Goal: Task Accomplishment & Management: Manage account settings

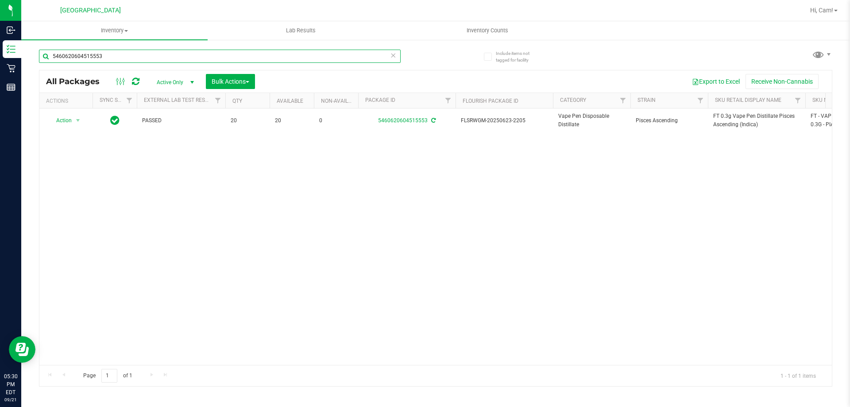
drag, startPoint x: 171, startPoint y: 49, endPoint x: 147, endPoint y: 48, distance: 23.5
click at [143, 52] on input "5460620604515553" at bounding box center [220, 56] width 362 height 13
type input "5"
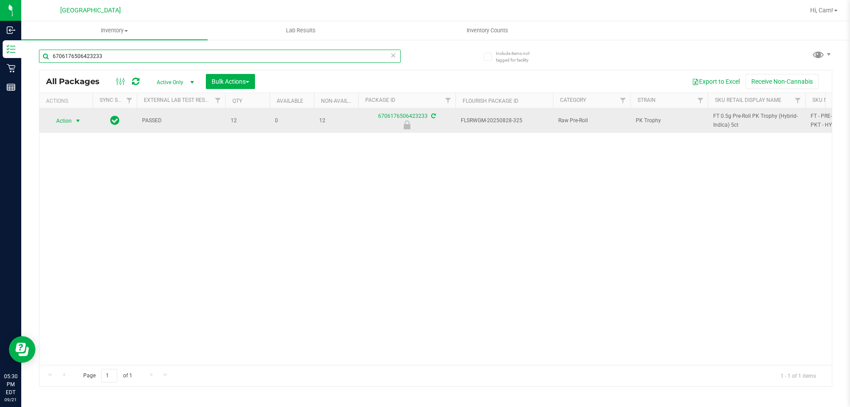
type input "6706176506423233"
click at [63, 121] on span "Action" at bounding box center [60, 121] width 24 height 12
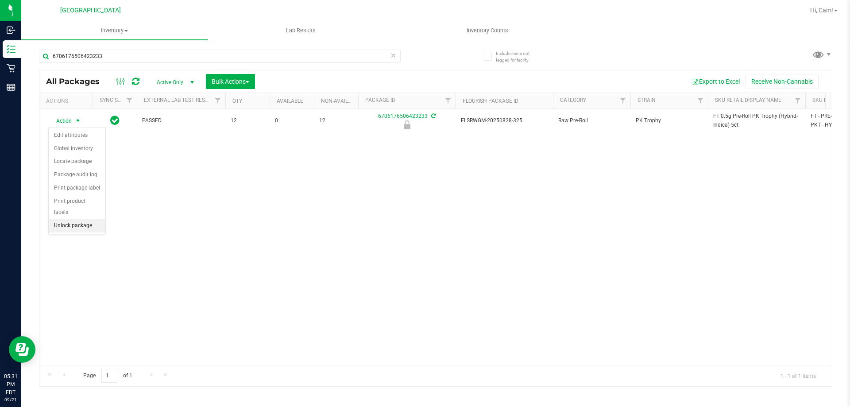
click at [95, 219] on li "Unlock package" at bounding box center [77, 225] width 57 height 13
click at [132, 47] on div "6706176506423233" at bounding box center [237, 56] width 397 height 28
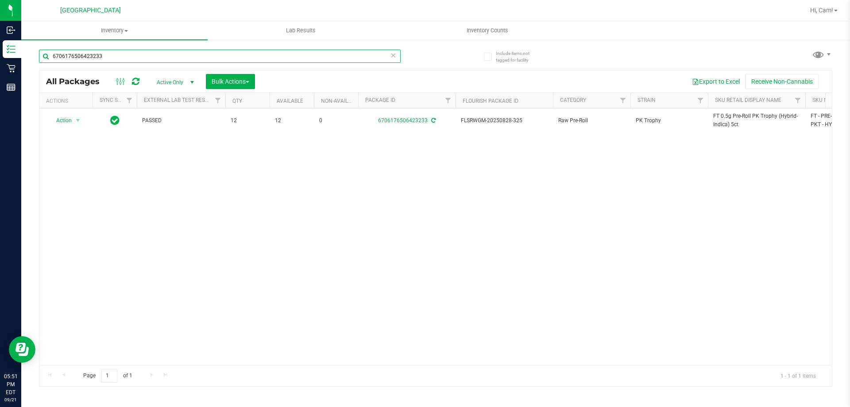
click at [132, 53] on input "6706176506423233" at bounding box center [220, 56] width 362 height 13
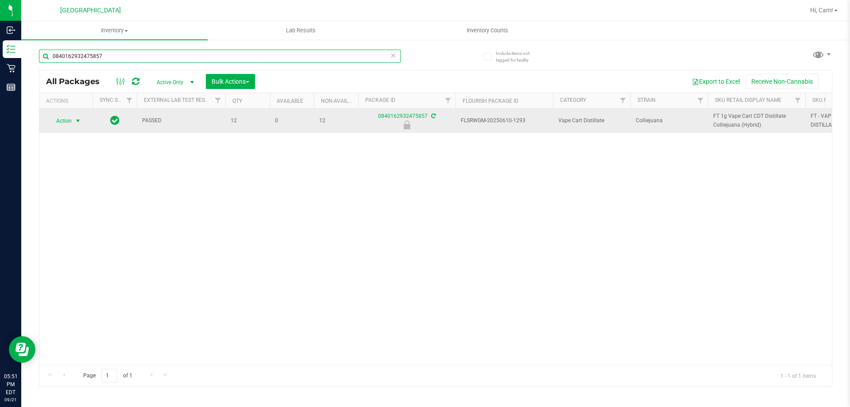
type input "0840162932475857"
click at [70, 118] on span "Action" at bounding box center [60, 121] width 24 height 12
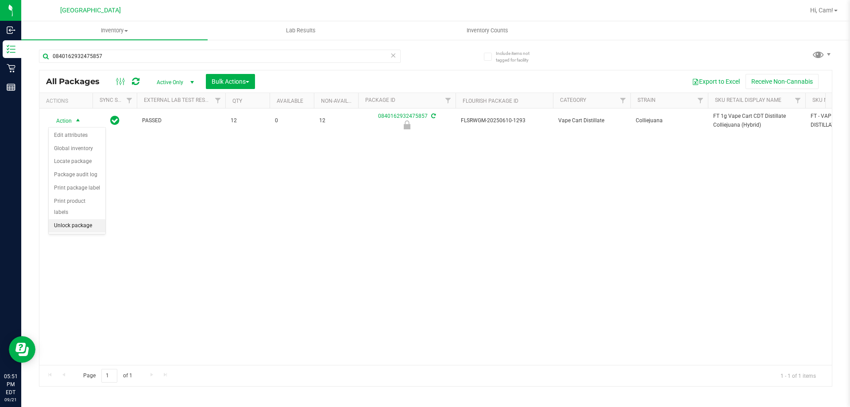
click at [69, 219] on li "Unlock package" at bounding box center [77, 225] width 57 height 13
click at [485, 29] on span "Inventory Counts" at bounding box center [488, 31] width 66 height 8
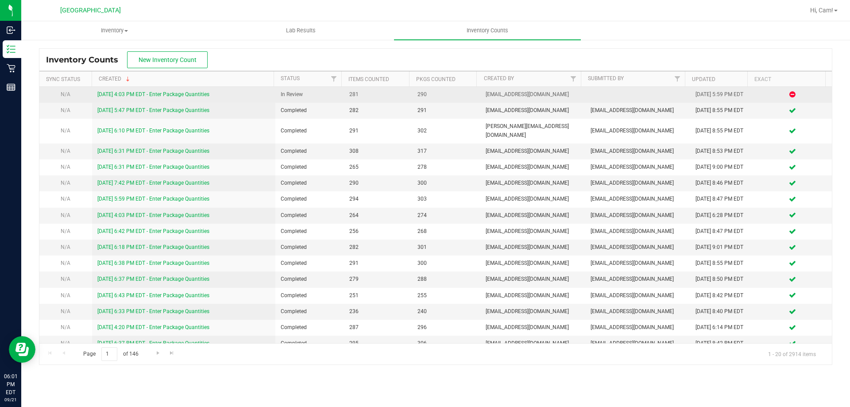
click at [198, 93] on link "[DATE] 4:03 PM EDT - Enter Package Quantities" at bounding box center [153, 94] width 112 height 6
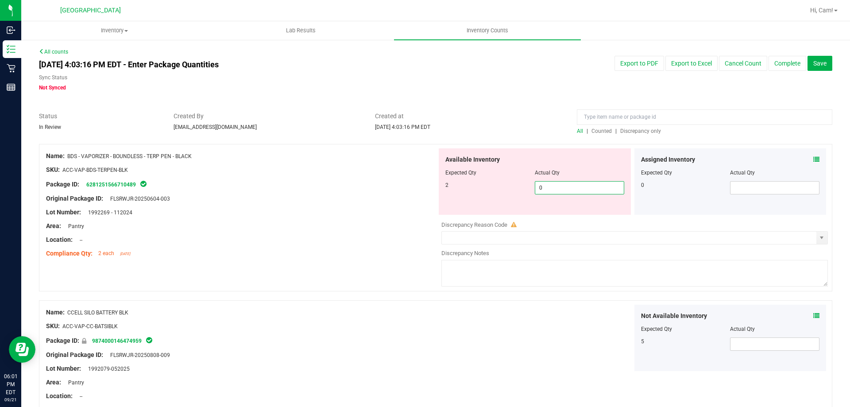
click at [570, 190] on span "0 0" at bounding box center [579, 187] width 89 height 13
type input "2"
click at [806, 161] on div "Assigned Inventory" at bounding box center [730, 159] width 179 height 9
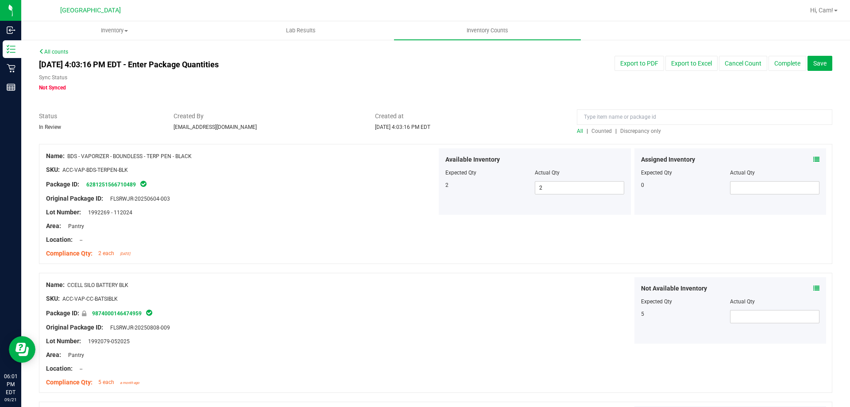
click at [814, 161] on icon at bounding box center [817, 159] width 6 height 6
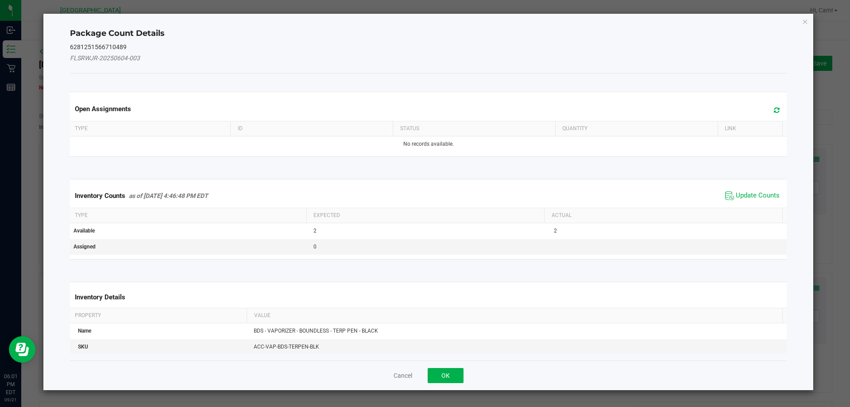
click at [748, 190] on span "Update Counts" at bounding box center [752, 195] width 59 height 13
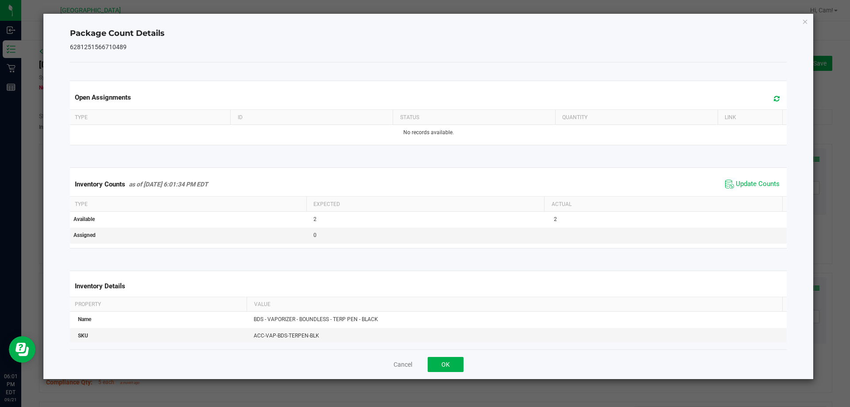
click at [448, 356] on div "Cancel OK" at bounding box center [428, 364] width 717 height 30
click at [449, 363] on button "OK" at bounding box center [446, 364] width 36 height 15
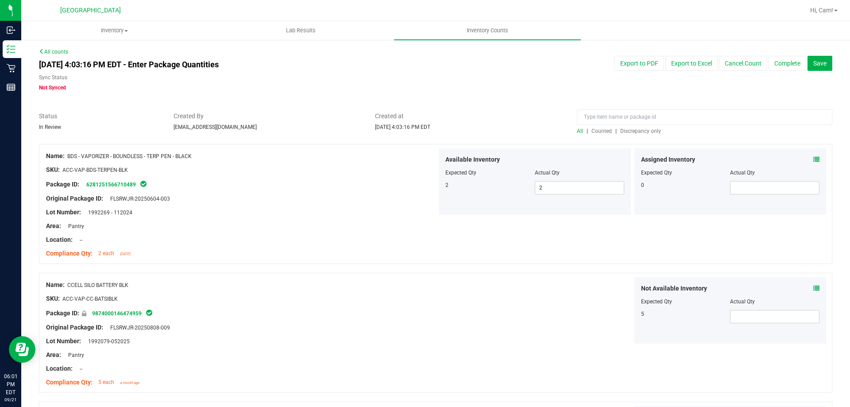
click at [647, 132] on span "Discrepancy only" at bounding box center [640, 131] width 41 height 6
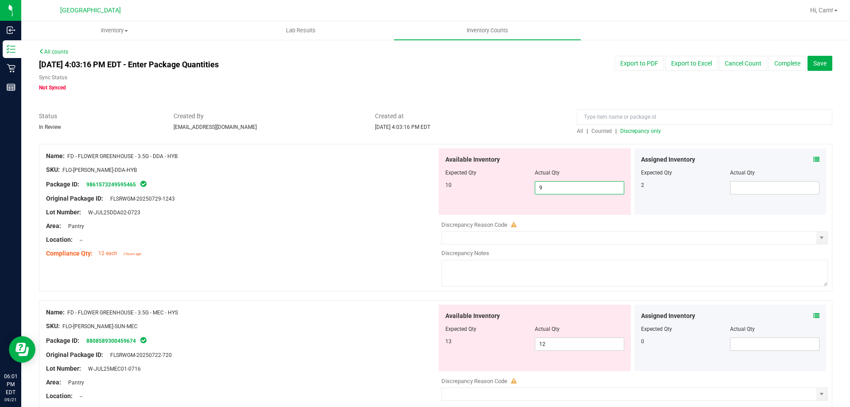
click at [580, 190] on span "9 9" at bounding box center [579, 187] width 89 height 13
type input "10"
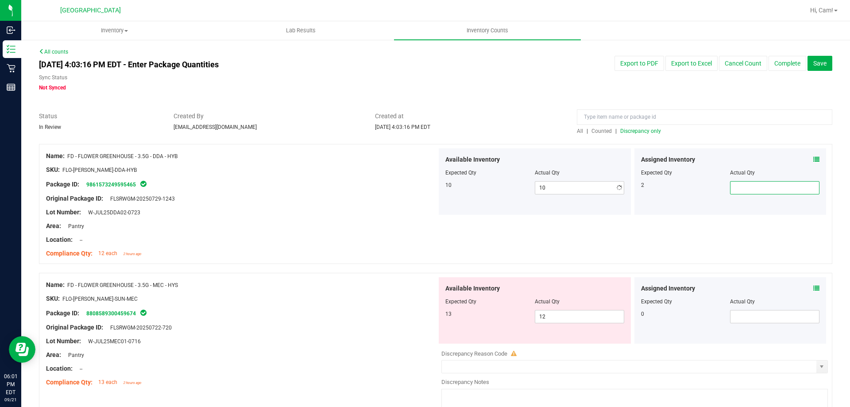
click at [767, 189] on span at bounding box center [774, 187] width 89 height 13
type input "2"
click at [553, 316] on span "12 12" at bounding box center [579, 316] width 89 height 13
type input "13"
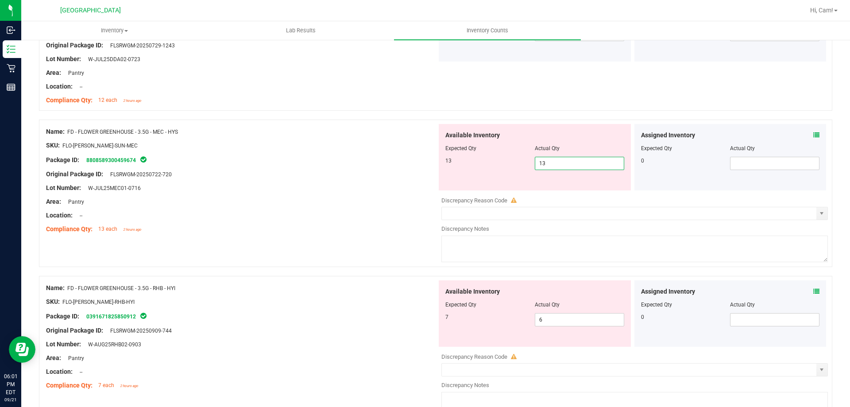
scroll to position [177, 0]
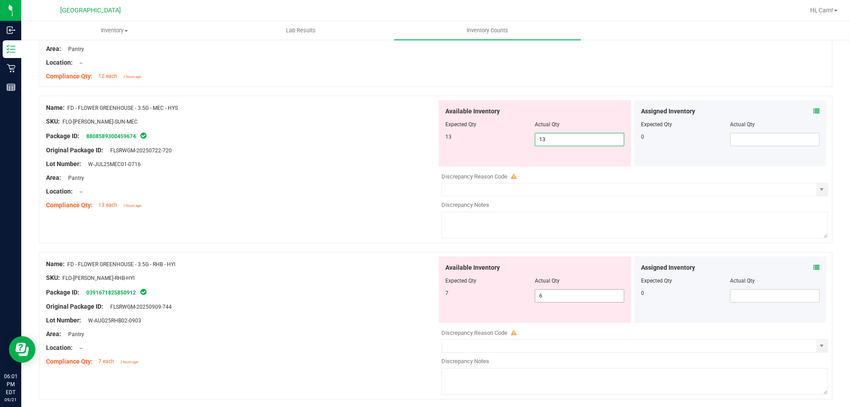
type input "13"
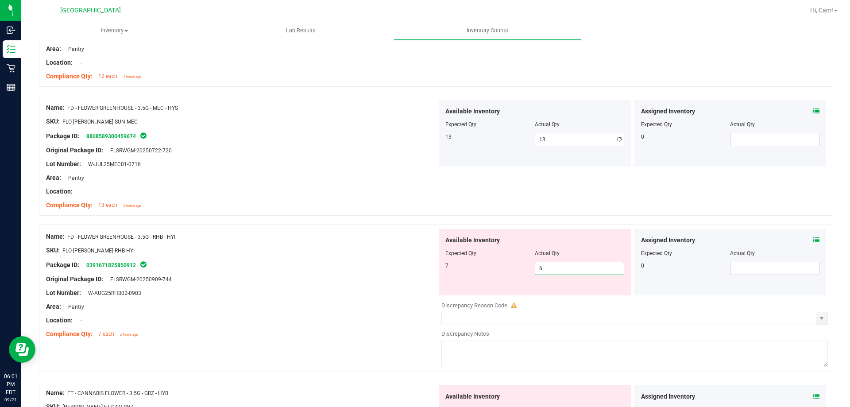
click at [566, 291] on div "Available Inventory Expected Qty Actual Qty 7 6 6" at bounding box center [535, 262] width 192 height 66
type input "7"
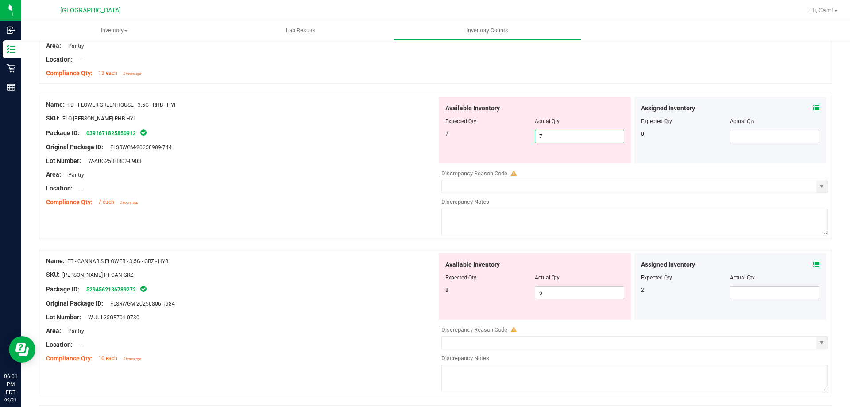
scroll to position [310, 0]
type input "7"
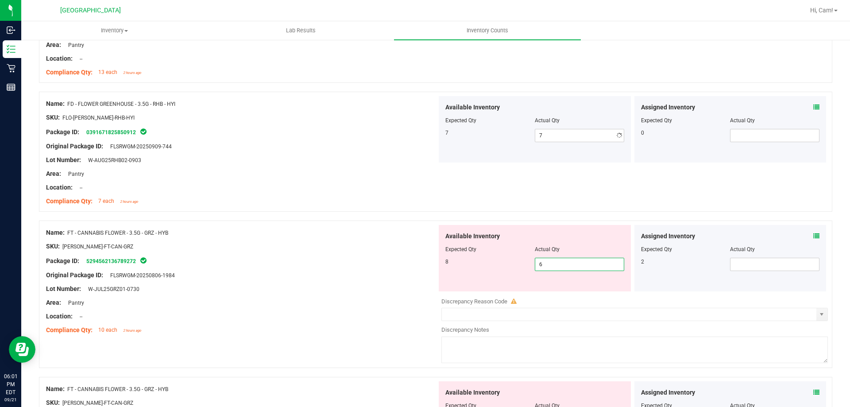
click at [564, 289] on div "Available Inventory Expected Qty Actual Qty 8 6 6" at bounding box center [535, 258] width 192 height 66
type input "8"
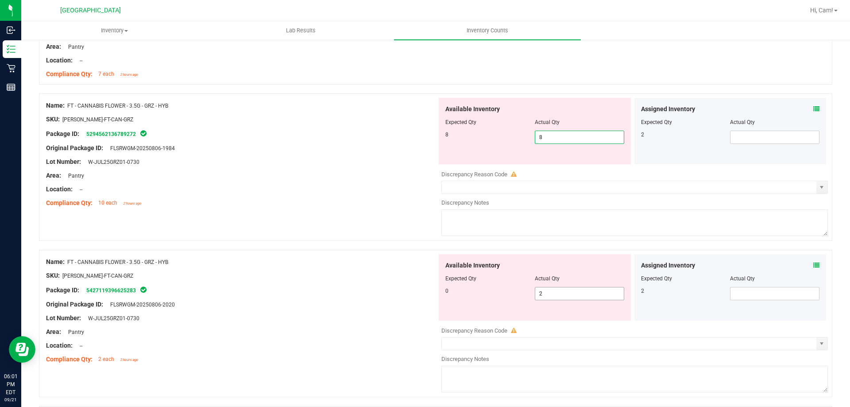
scroll to position [443, 0]
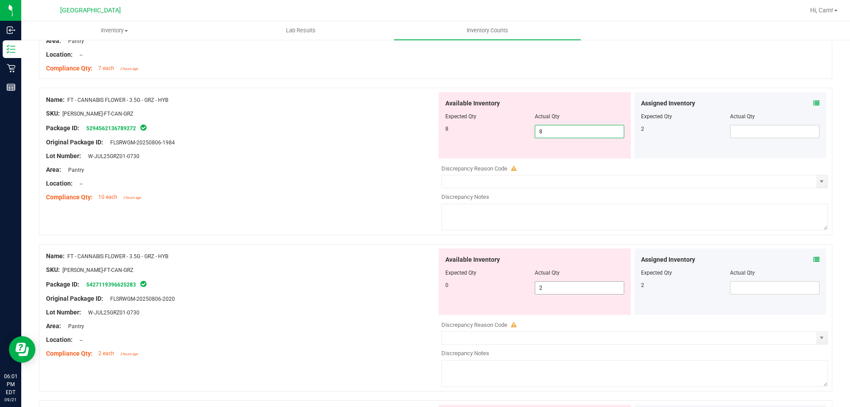
type input "8"
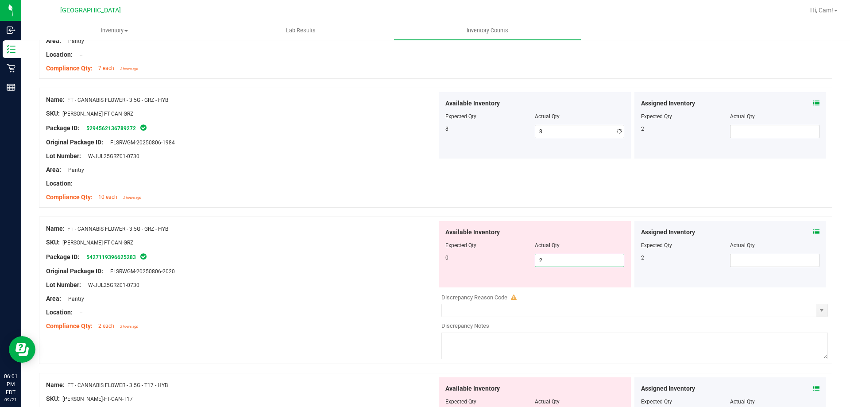
click at [570, 287] on div "Available Inventory Expected Qty Actual Qty 0 2 2" at bounding box center [535, 254] width 192 height 66
type input "0"
click at [779, 256] on span at bounding box center [774, 260] width 89 height 13
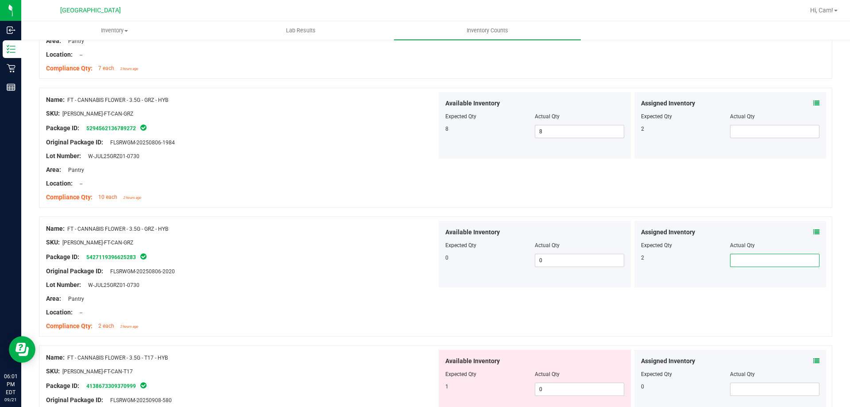
type input "2"
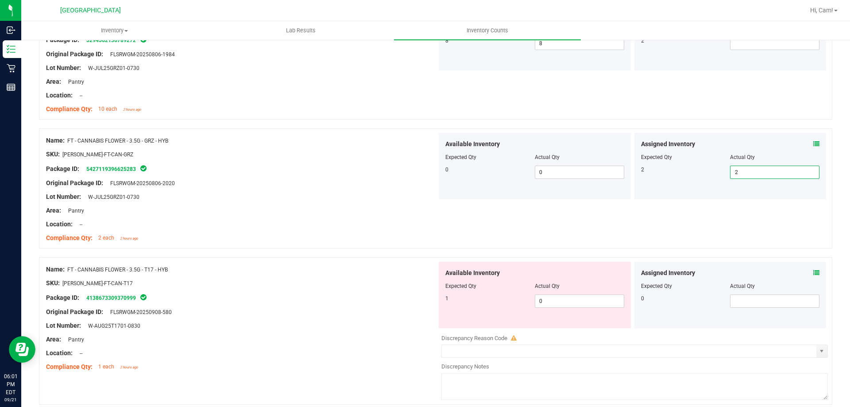
scroll to position [531, 0]
type input "2"
click at [782, 48] on span at bounding box center [774, 42] width 89 height 13
type input "2"
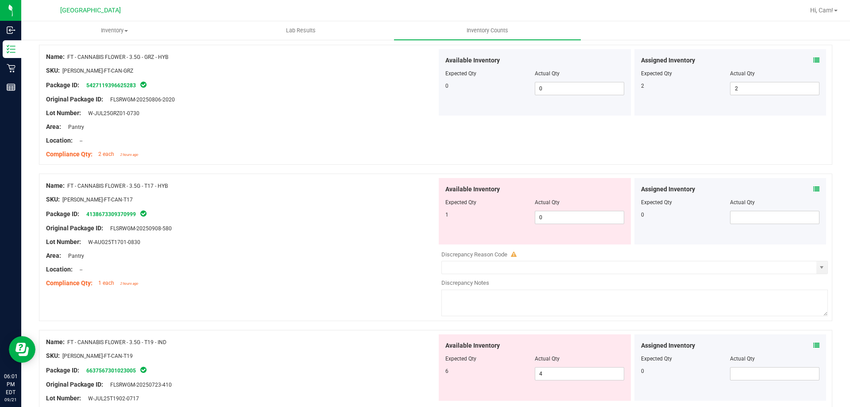
scroll to position [620, 0]
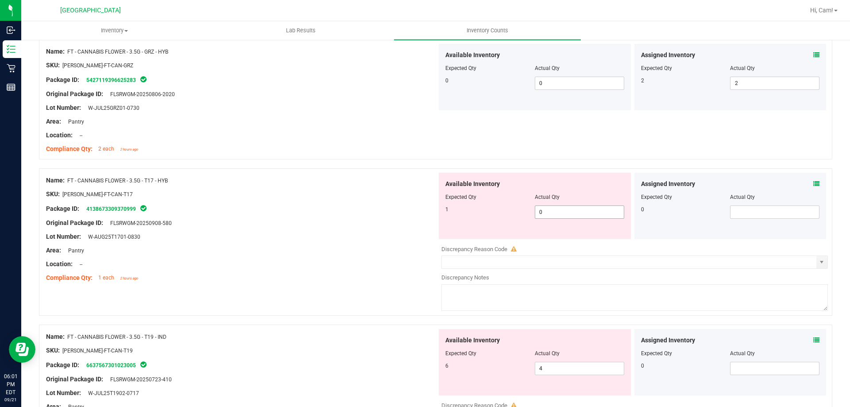
type input "2"
click at [575, 217] on span "0 0" at bounding box center [579, 211] width 89 height 13
type input "1"
click at [553, 364] on div "Available Inventory Expected Qty Actual Qty 6 4 4" at bounding box center [535, 362] width 192 height 66
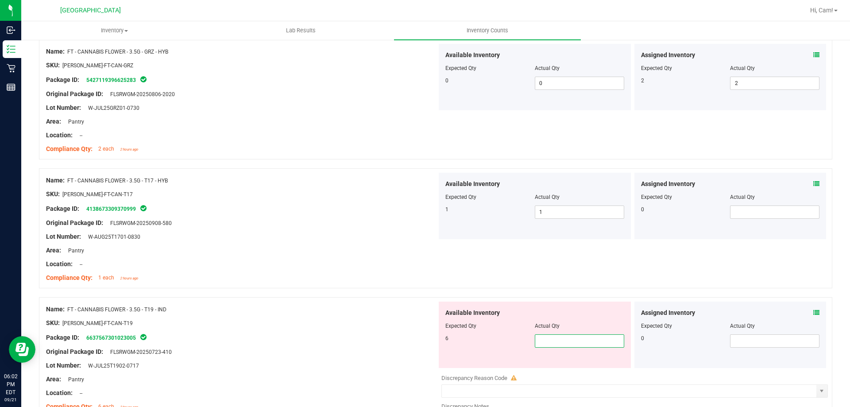
type input "6"
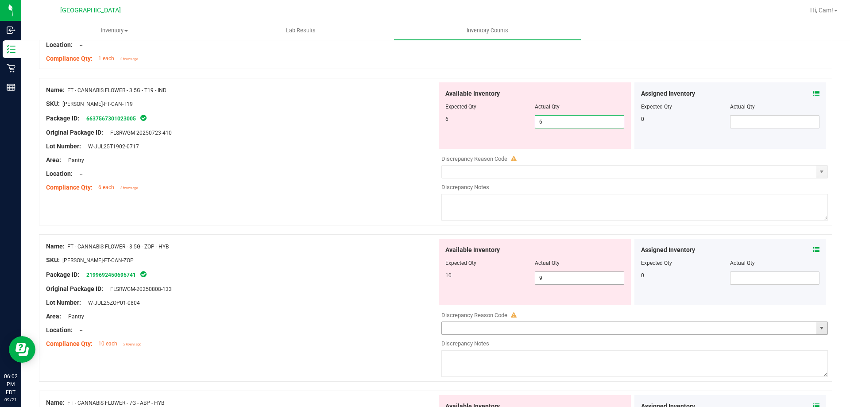
scroll to position [841, 0]
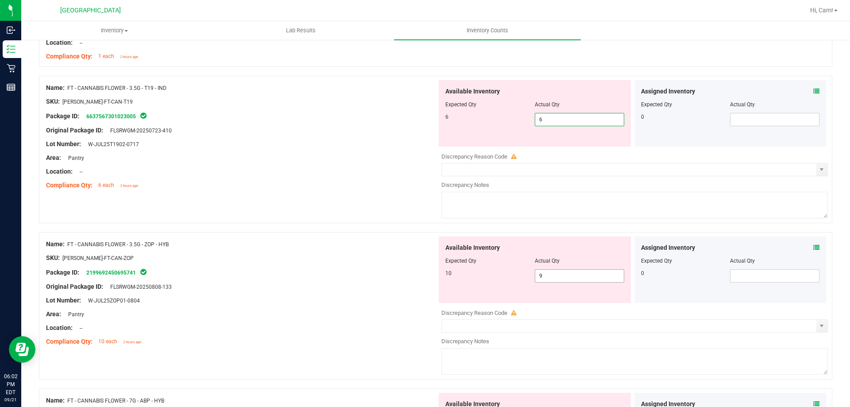
type input "6"
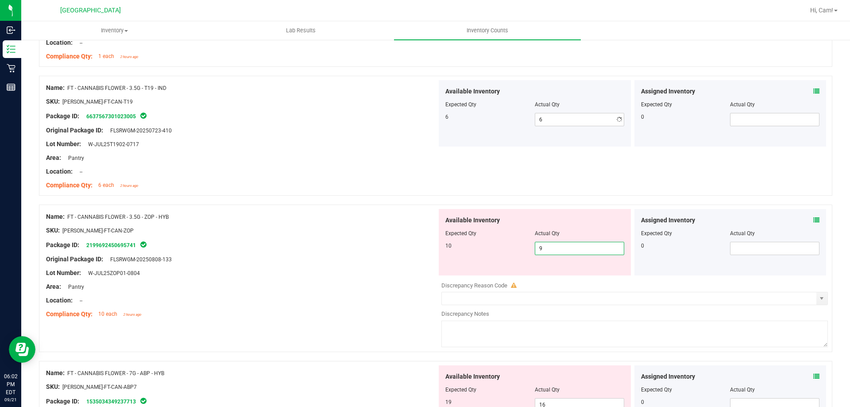
click at [563, 271] on div "Available Inventory Expected Qty Actual Qty 10 9 9" at bounding box center [535, 242] width 192 height 66
type input "10"
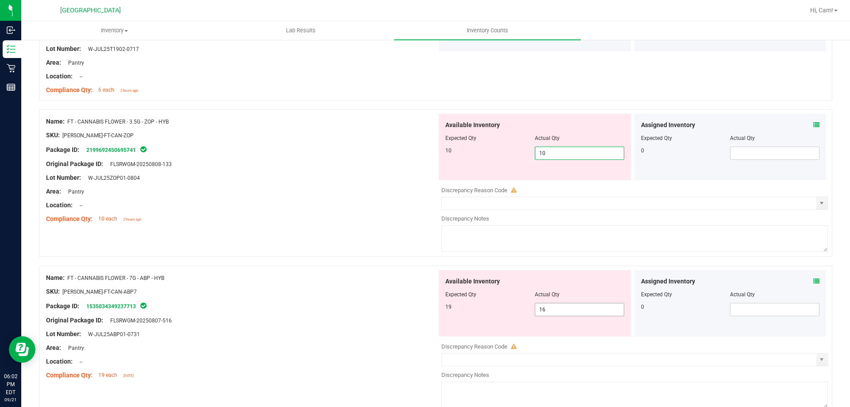
scroll to position [974, 0]
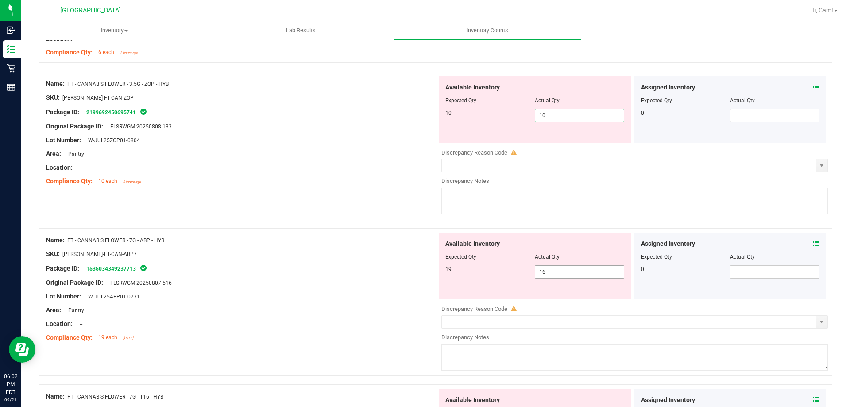
type input "10"
click at [562, 275] on div "Available Inventory Expected Qty Actual Qty 19 16 16" at bounding box center [632, 302] width 391 height 140
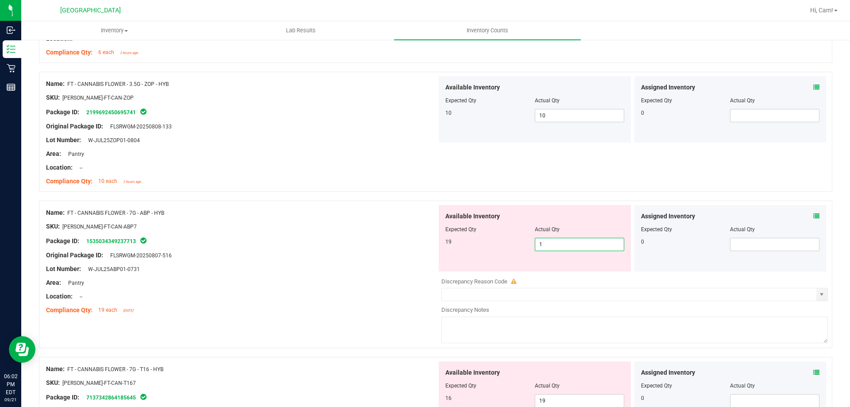
type input "19"
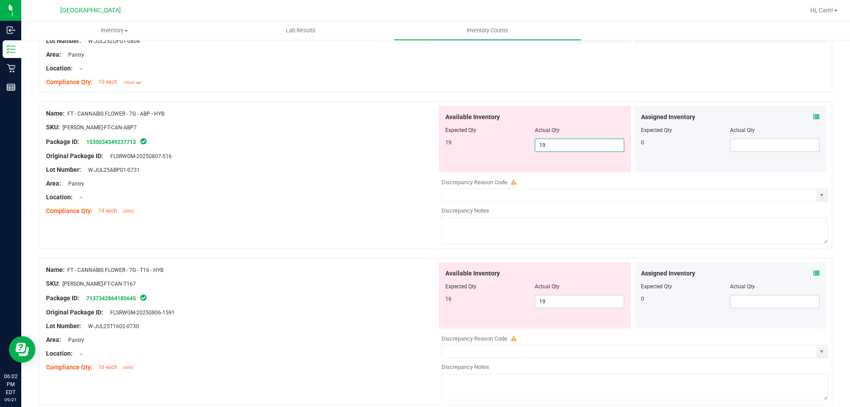
scroll to position [1151, 0]
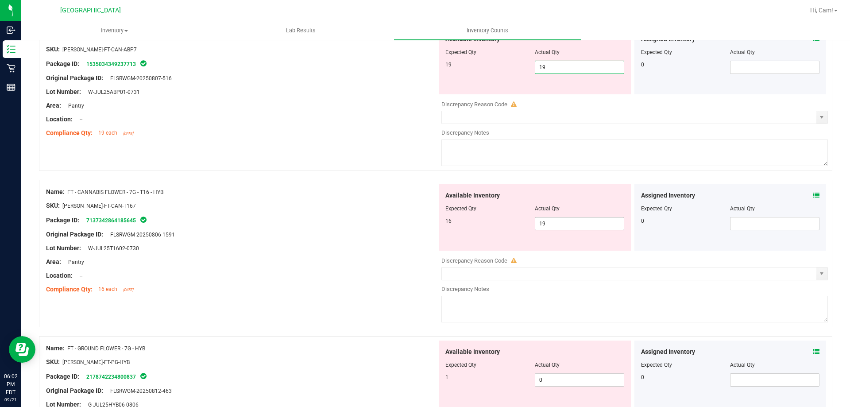
type input "19"
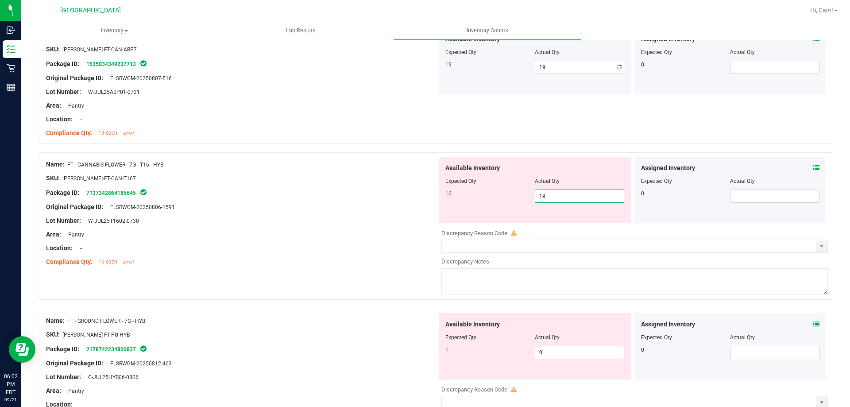
click at [570, 225] on div "Available Inventory Expected Qty Actual Qty 16 19 19" at bounding box center [632, 227] width 391 height 140
type input "16"
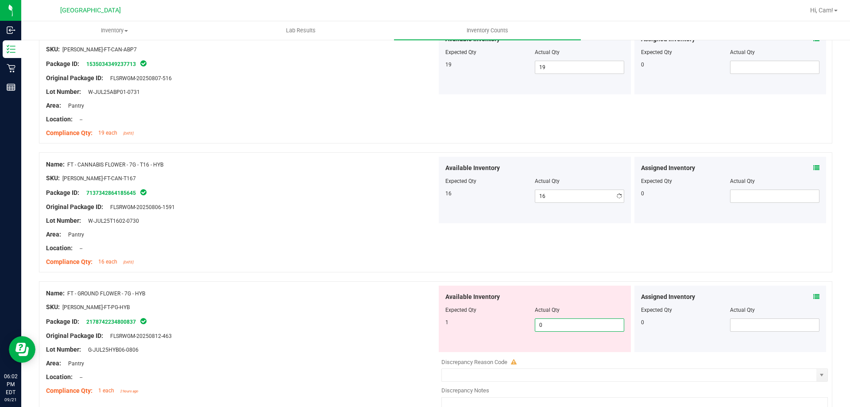
click at [570, 355] on div "Available Inventory Expected Qty Actual Qty 1 0 0" at bounding box center [632, 356] width 391 height 140
type input "1"
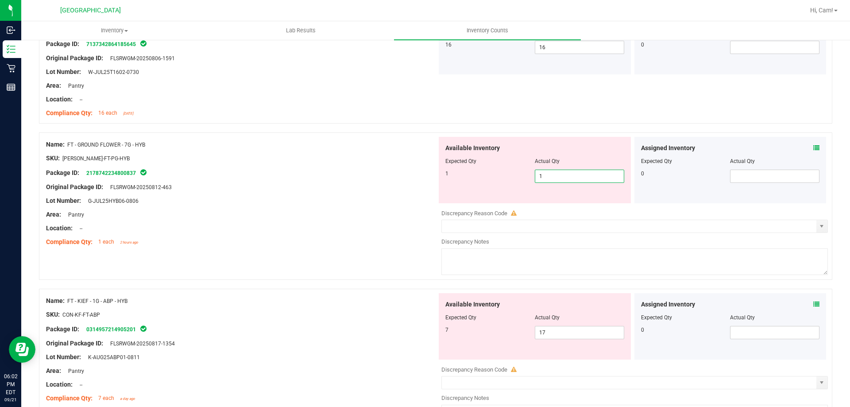
scroll to position [1329, 0]
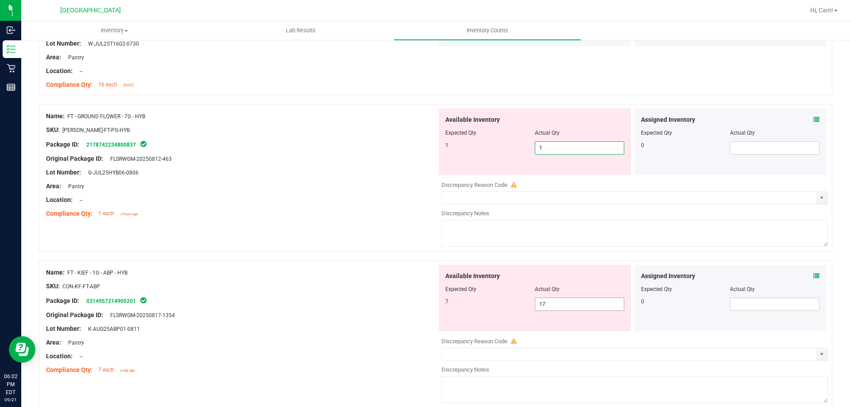
type input "1"
click at [577, 299] on div "Available Inventory Expected Qty Actual Qty 7 17 17" at bounding box center [535, 298] width 192 height 66
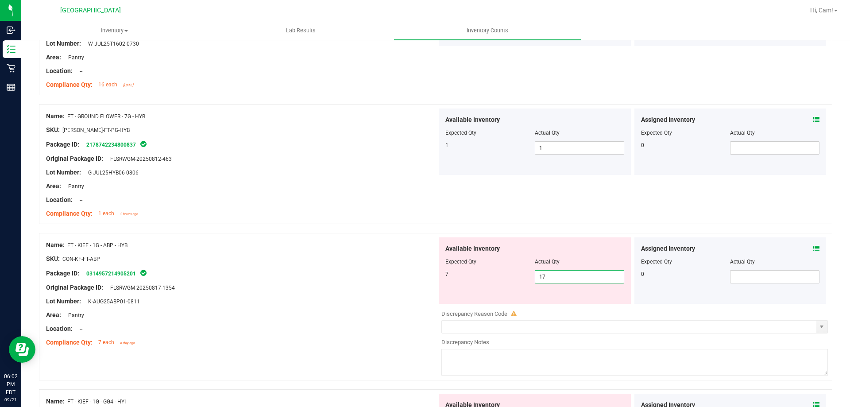
type input "1"
type input "7"
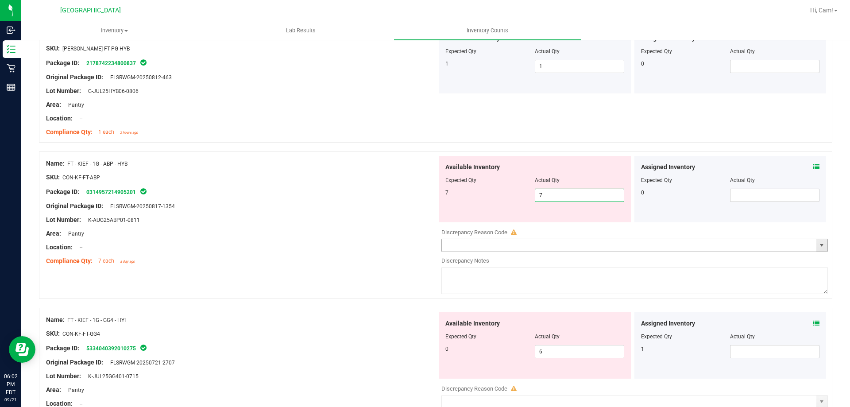
scroll to position [1417, 0]
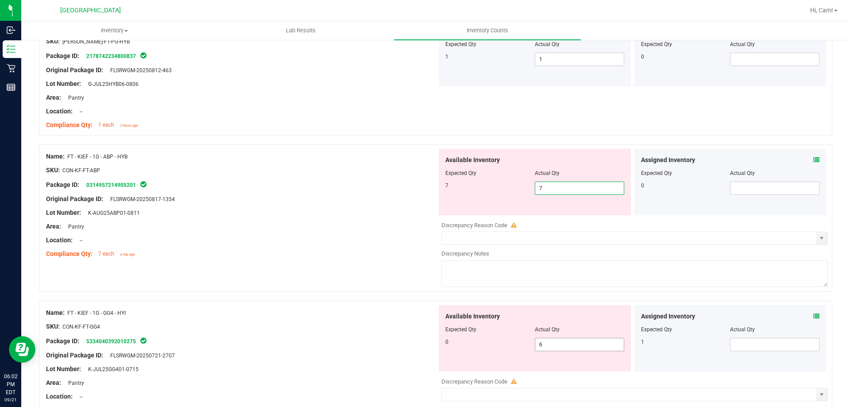
type input "7"
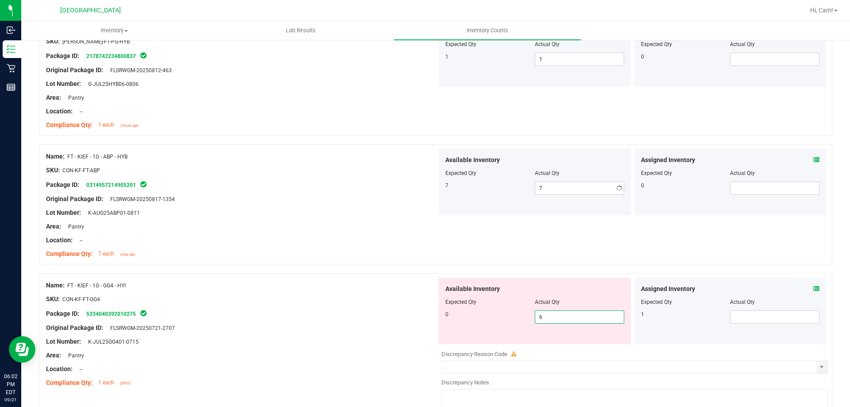
click at [571, 341] on div "Available Inventory Expected Qty Actual Qty 0 6 6" at bounding box center [535, 311] width 192 height 66
type input "0"
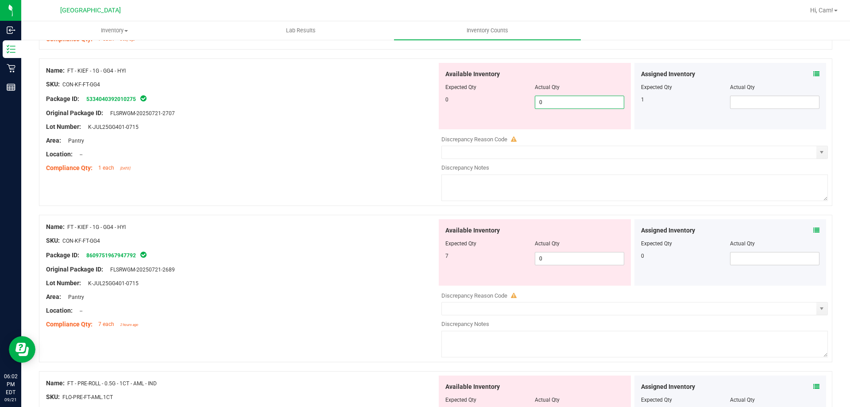
scroll to position [1639, 0]
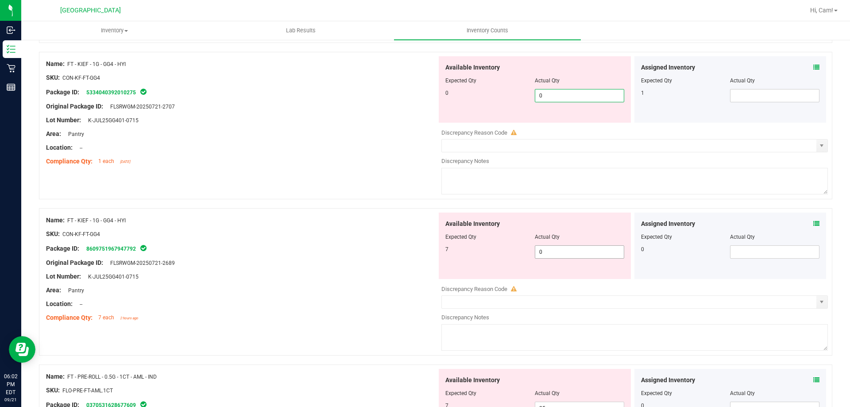
type input "0"
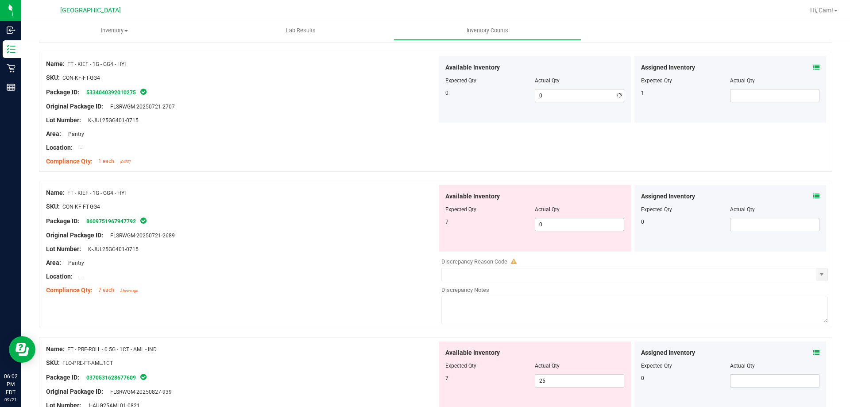
click at [577, 245] on div "Available Inventory Expected Qty Actual Qty 7 0 0" at bounding box center [535, 218] width 192 height 66
click at [586, 379] on span "25 25" at bounding box center [579, 380] width 89 height 13
type input "2"
type input "7"
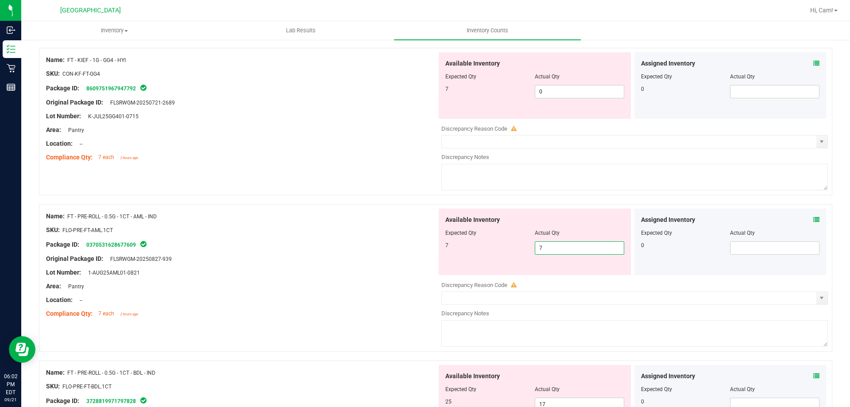
scroll to position [1904, 0]
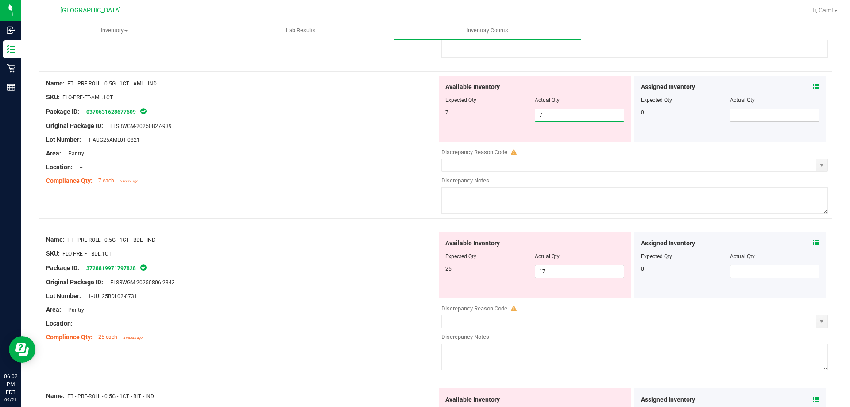
type input "7"
click at [585, 272] on div "Available Inventory Expected Qty Actual Qty 25 17 17" at bounding box center [632, 302] width 391 height 140
type input "1"
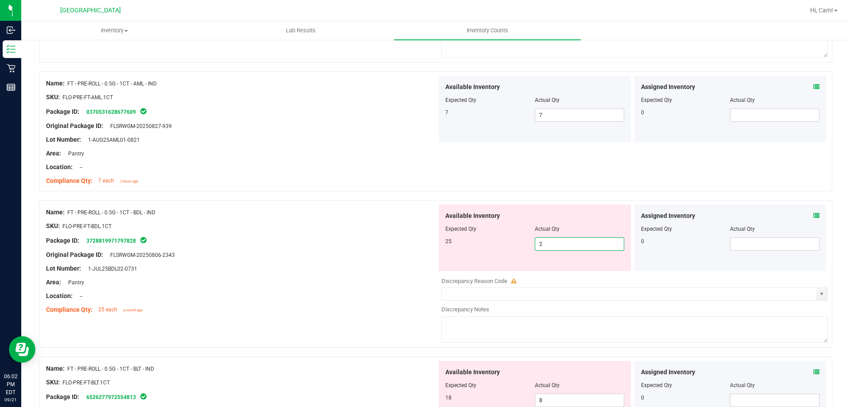
type input "25"
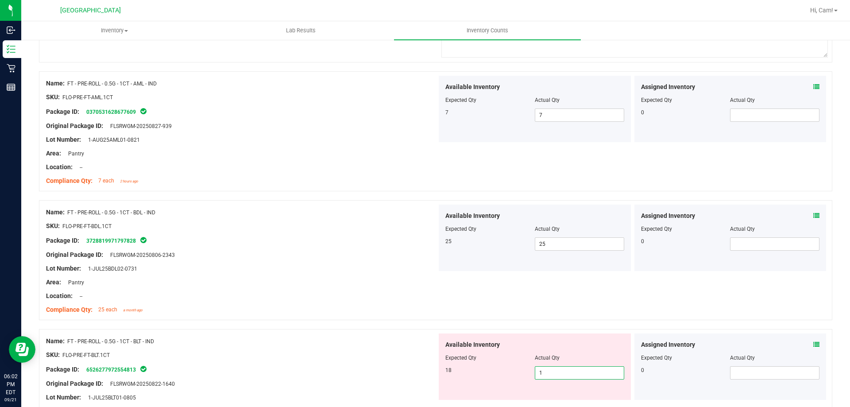
type input "18"
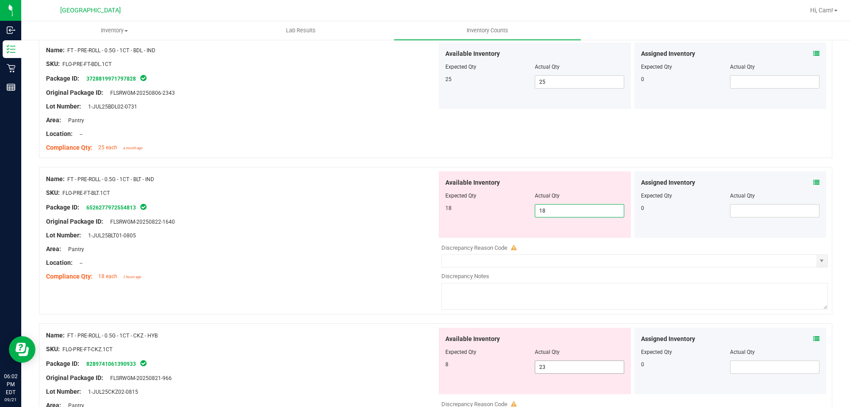
scroll to position [2126, 0]
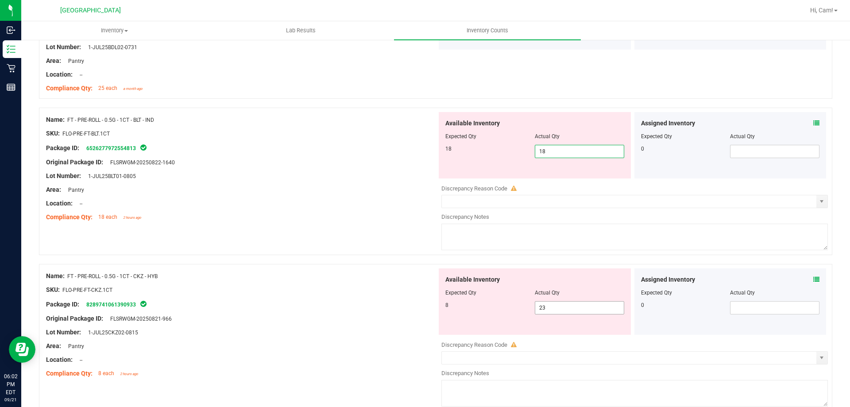
type input "18"
click at [573, 306] on div "Available Inventory Expected Qty Actual Qty 8 23 23" at bounding box center [535, 301] width 192 height 66
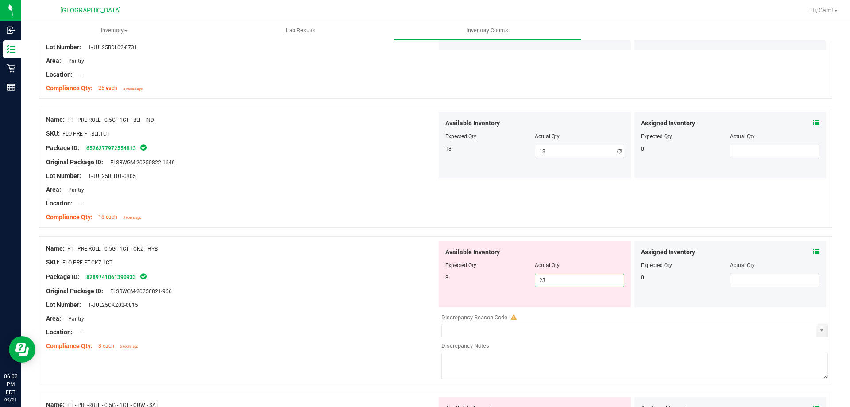
type input "2"
type input "8"
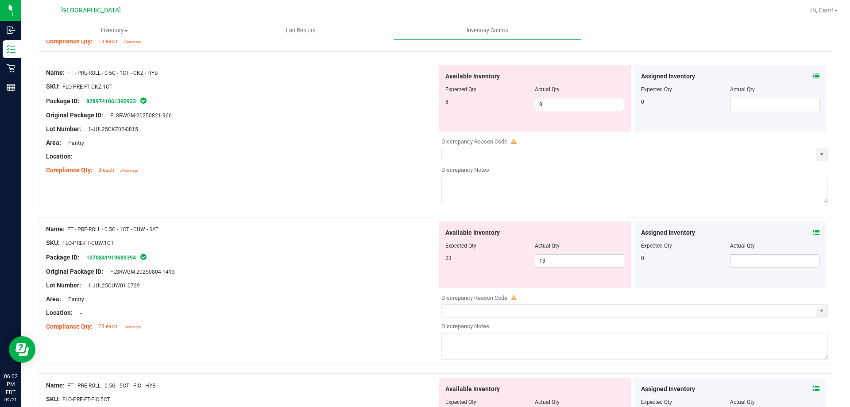
scroll to position [2303, 0]
type input "8"
click at [565, 263] on div "Available Inventory Expected Qty Actual Qty 23 13 13" at bounding box center [632, 290] width 391 height 140
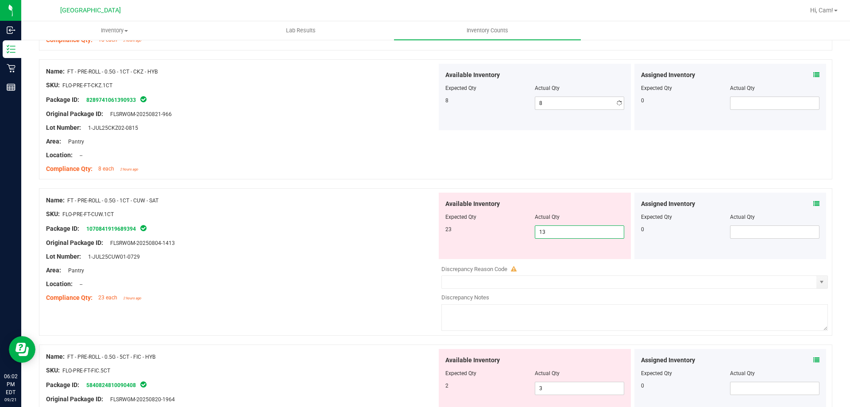
type input "1"
type input "23"
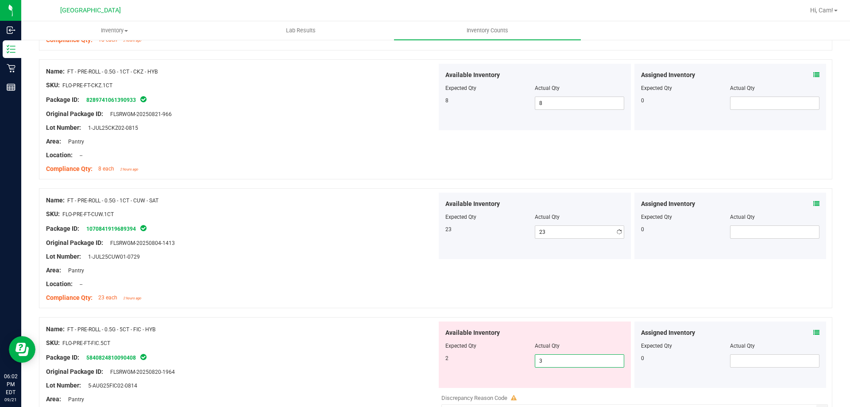
click at [548, 384] on div "Available Inventory Expected Qty Actual Qty 2 3 3" at bounding box center [535, 355] width 192 height 66
click at [814, 330] on icon at bounding box center [817, 332] width 6 height 6
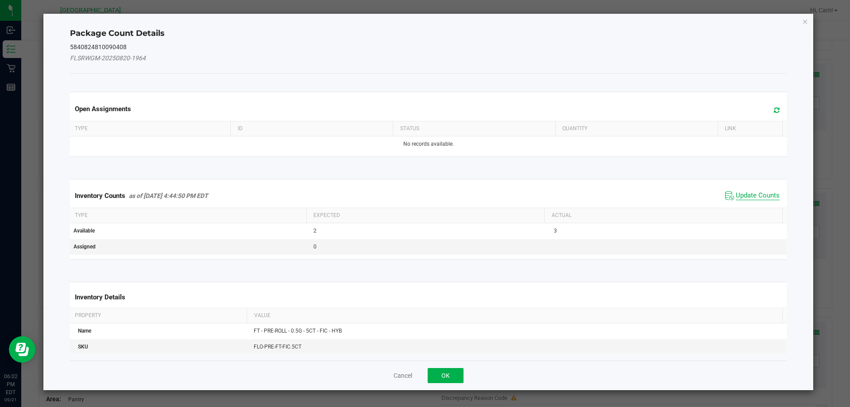
click at [752, 197] on span "Update Counts" at bounding box center [758, 195] width 44 height 9
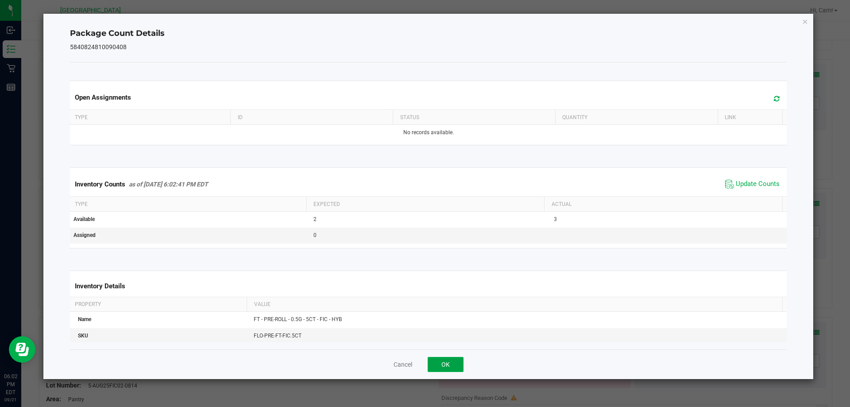
click at [449, 359] on button "OK" at bounding box center [446, 364] width 36 height 15
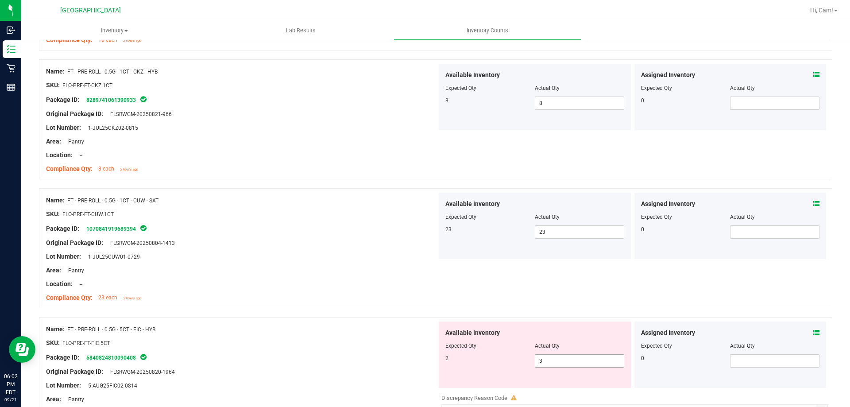
click at [576, 360] on span "3 3" at bounding box center [579, 360] width 89 height 13
type input "2"
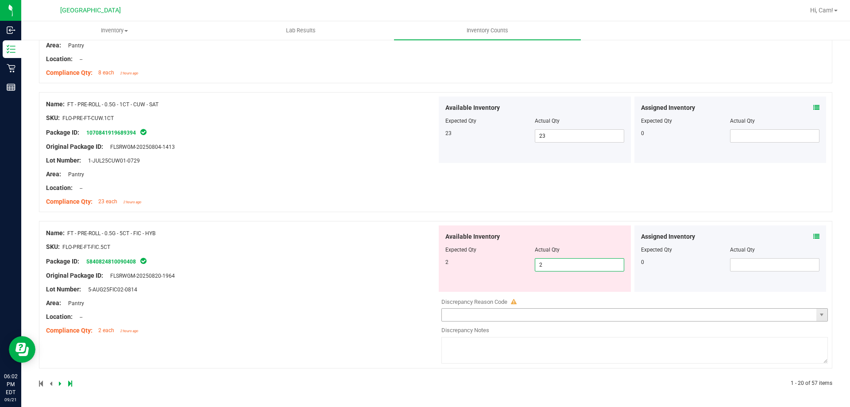
scroll to position [2399, 0]
type input "2"
click at [288, 321] on div "Name: FT - PRE-ROLL - 0.5G - 5CT - FIC - HYB SKU: FLO-PRE-FT-FIC.5CT Package ID…" at bounding box center [241, 281] width 391 height 113
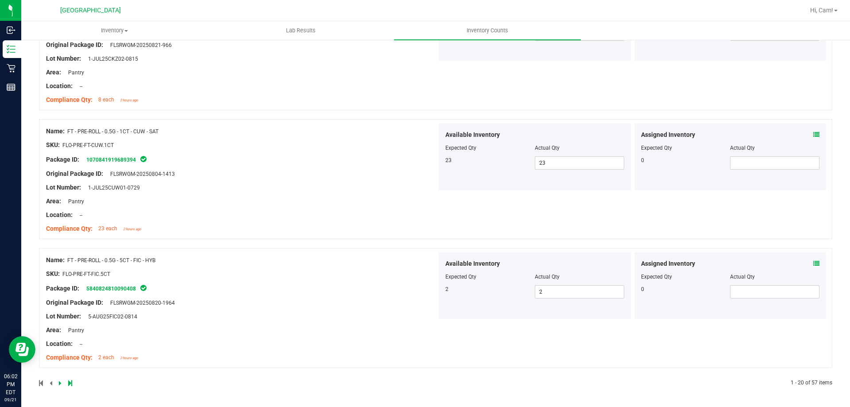
click at [59, 381] on icon at bounding box center [60, 382] width 3 height 5
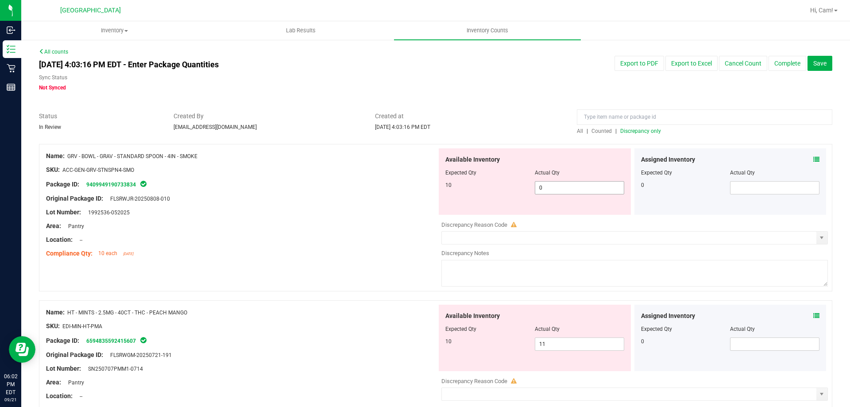
click at [576, 189] on span "0 0" at bounding box center [579, 187] width 89 height 13
type input "10"
click at [560, 347] on div "Available Inventory Expected Qty Actual Qty 10 11 11" at bounding box center [632, 375] width 391 height 140
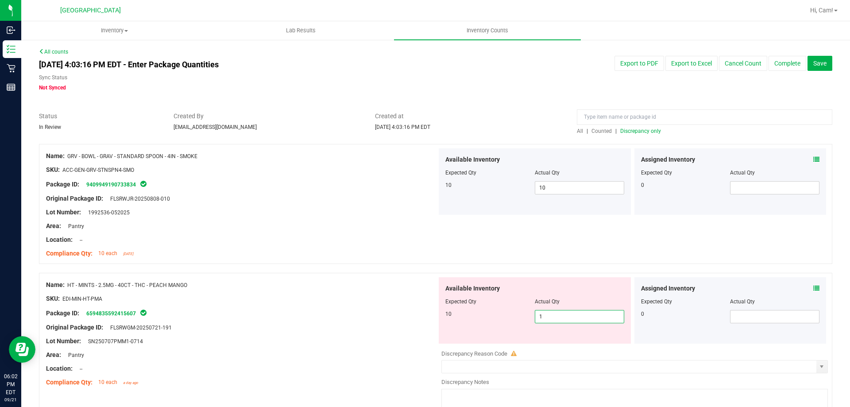
type input "10"
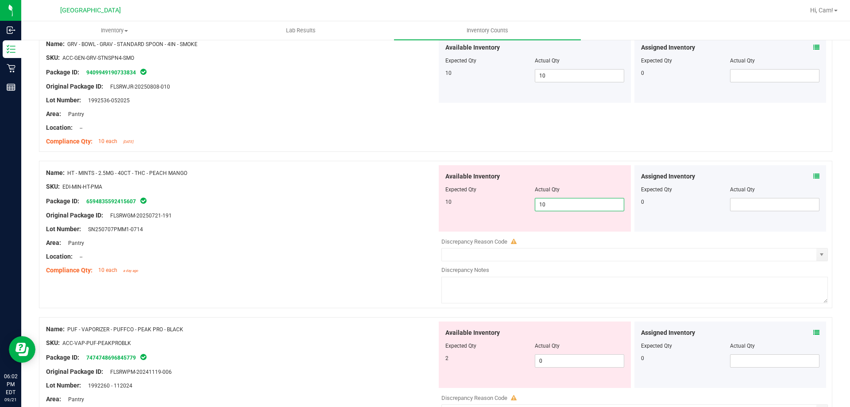
scroll to position [177, 0]
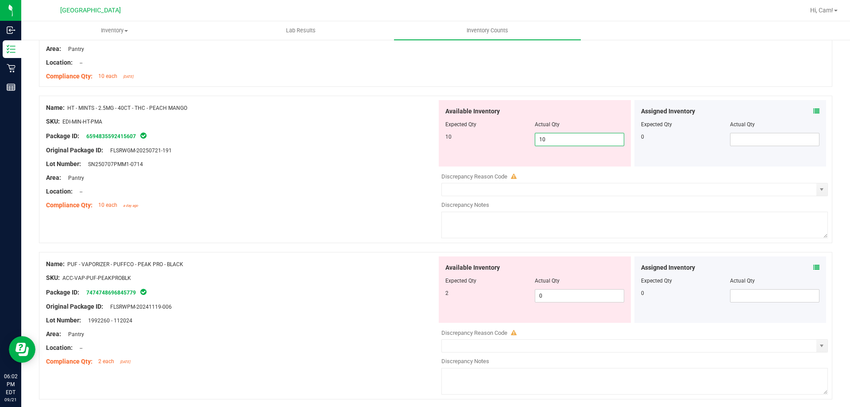
type input "10"
click at [546, 285] on div "Available Inventory Expected Qty Actual Qty 2 0 0" at bounding box center [535, 289] width 192 height 66
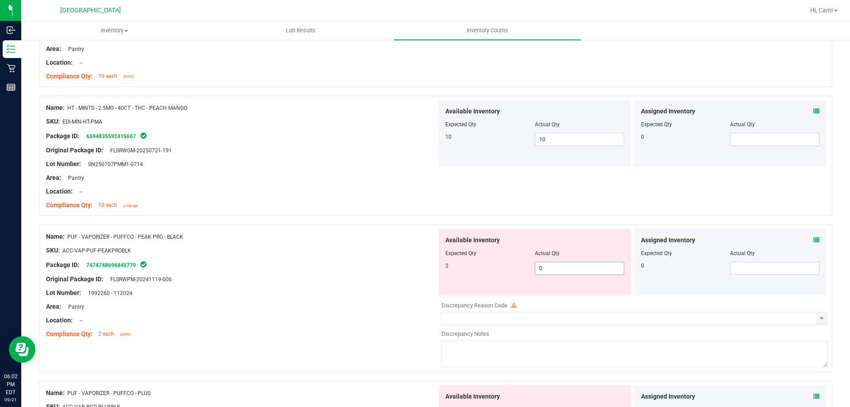
click at [547, 260] on div at bounding box center [535, 259] width 179 height 4
click at [546, 267] on input "0" at bounding box center [579, 268] width 89 height 12
click at [545, 271] on input "text" at bounding box center [579, 268] width 89 height 12
click at [581, 276] on div "Available Inventory Expected Qty Actual Qty 2 0" at bounding box center [535, 262] width 192 height 66
click at [597, 270] on input "text" at bounding box center [579, 268] width 89 height 12
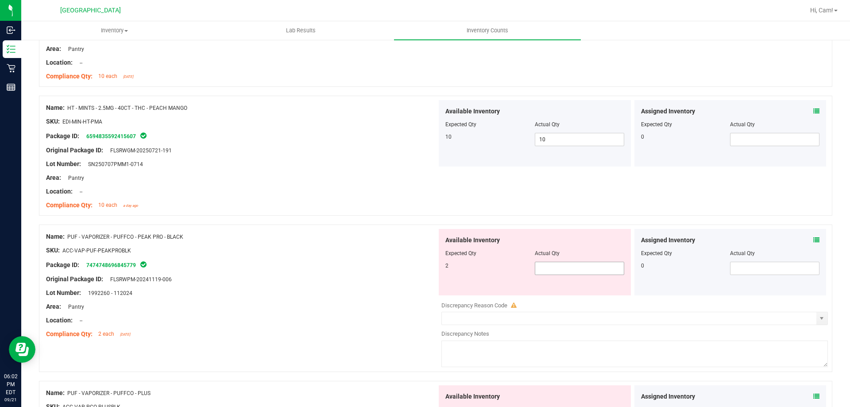
click at [585, 246] on div at bounding box center [535, 247] width 179 height 4
click at [607, 137] on input "10" at bounding box center [579, 139] width 89 height 12
click at [612, 218] on div at bounding box center [436, 220] width 794 height 9
type input "0"
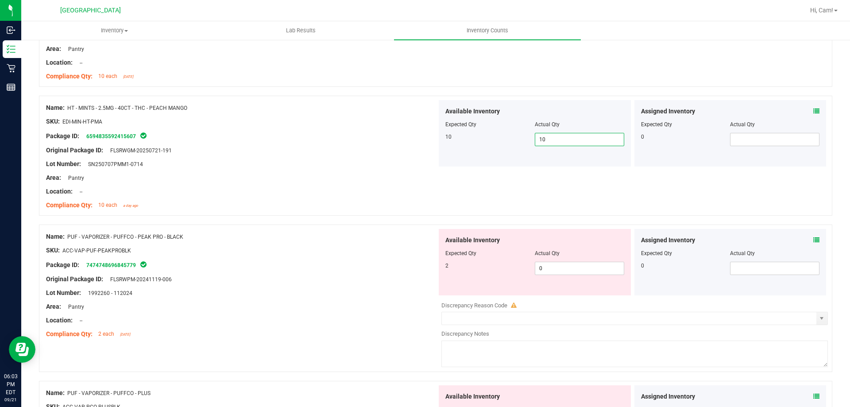
type input "1"
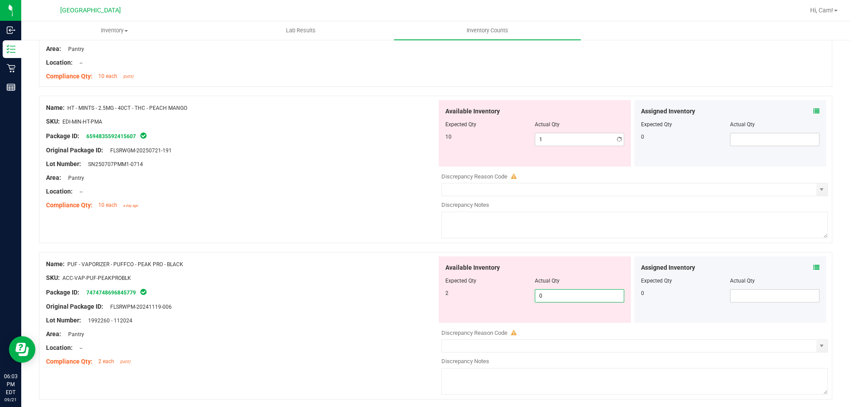
click at [610, 272] on div "Available Inventory Expected Qty Actual Qty 2 0 0" at bounding box center [535, 289] width 192 height 66
type input "2"
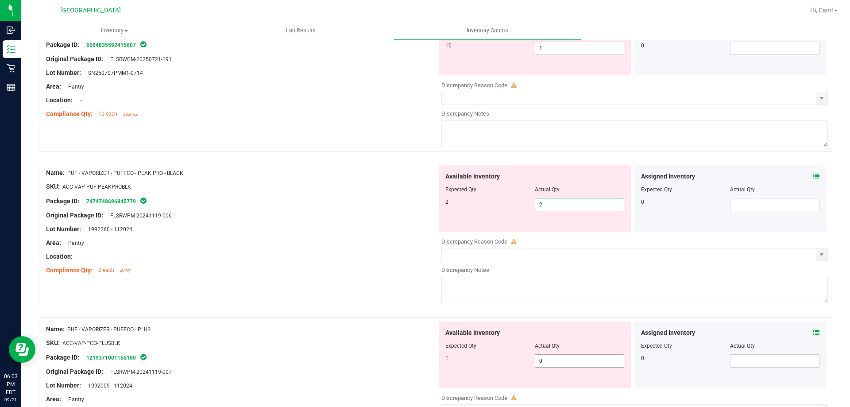
scroll to position [310, 0]
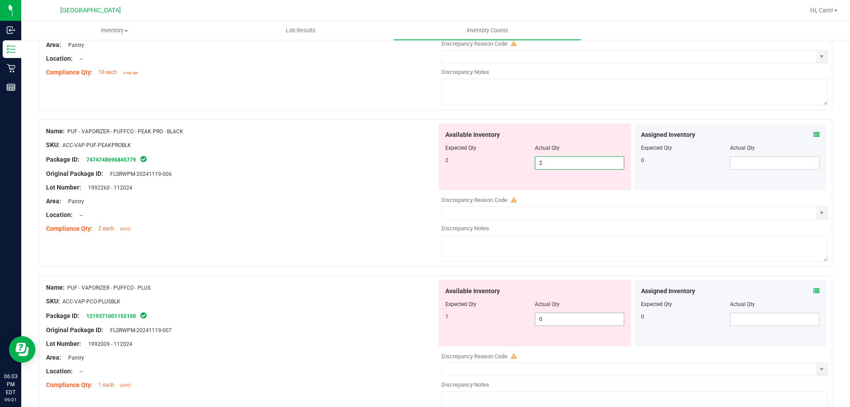
type input "2"
click at [583, 316] on div "Available Inventory Expected Qty Actual Qty 1 0 0" at bounding box center [535, 313] width 192 height 66
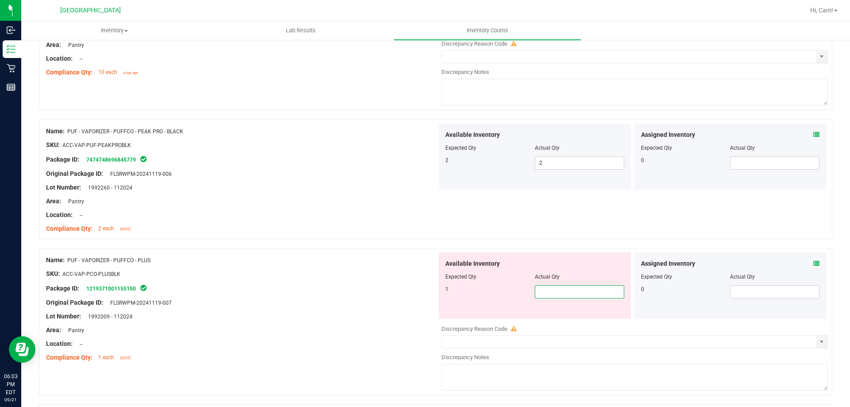
type input "1"
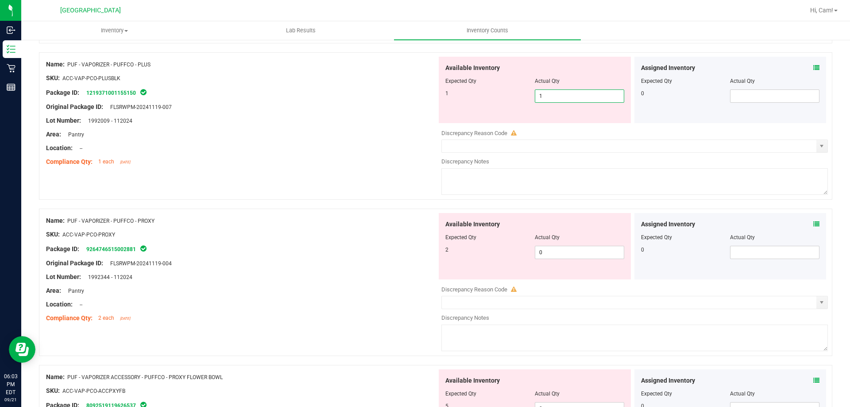
scroll to position [531, 0]
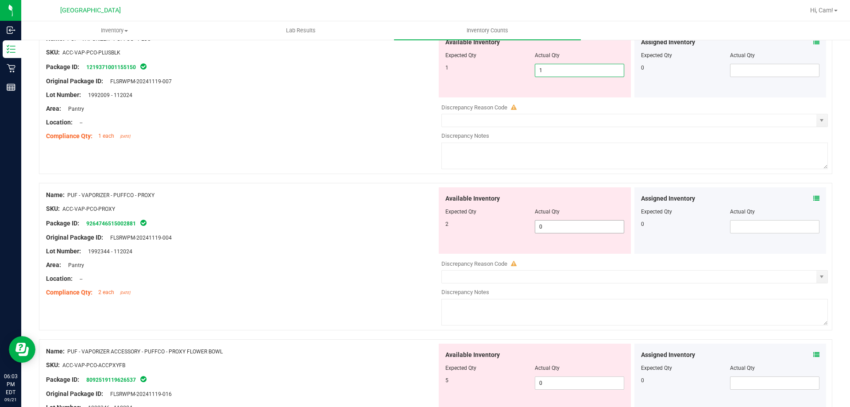
type input "1"
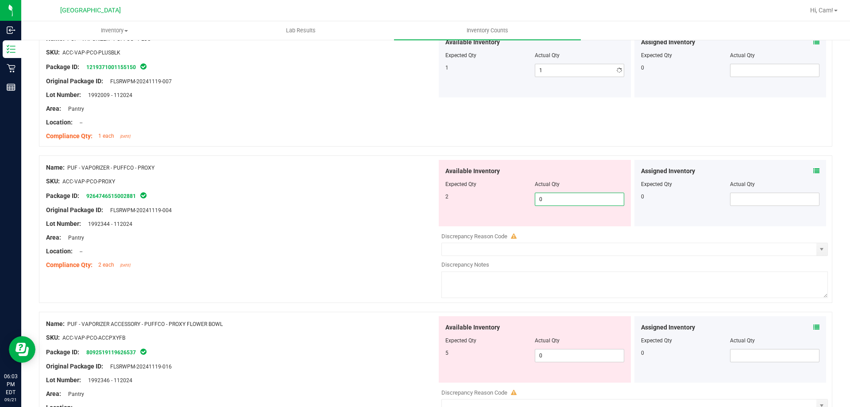
click at [569, 228] on div "Available Inventory Expected Qty Actual Qty 2 0 0" at bounding box center [632, 230] width 391 height 140
type input "2"
click at [562, 351] on div "Available Inventory Expected Qty Actual Qty 5 0 0" at bounding box center [535, 349] width 192 height 66
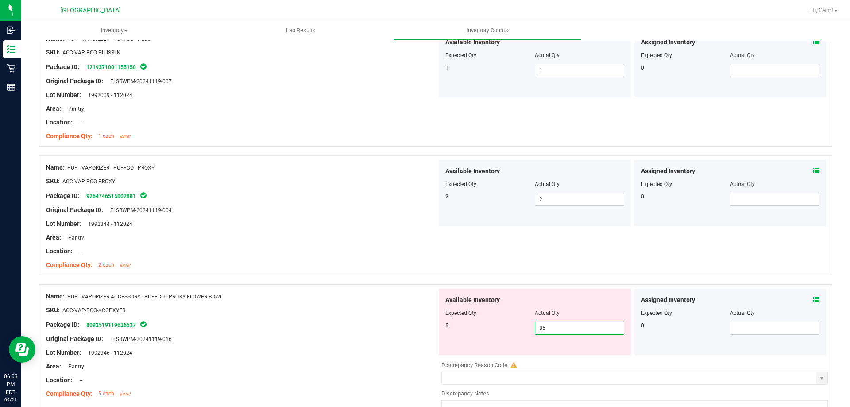
type input "8"
type input "5"
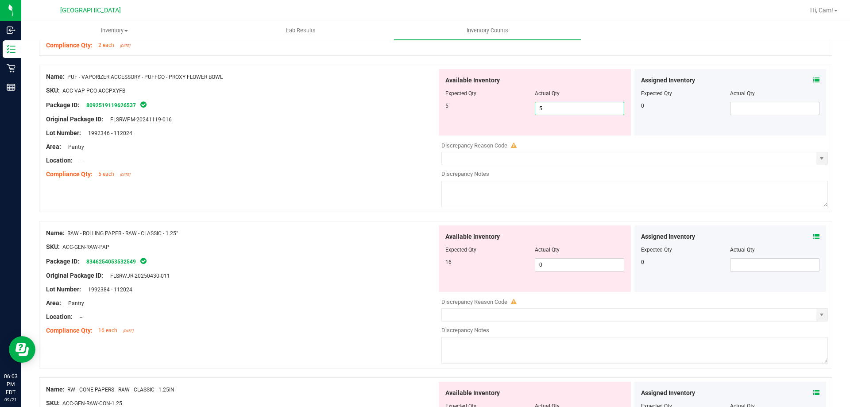
scroll to position [753, 0]
type input "5"
click at [563, 265] on div "Available Inventory Expected Qty Actual Qty 16 0 0" at bounding box center [632, 294] width 391 height 140
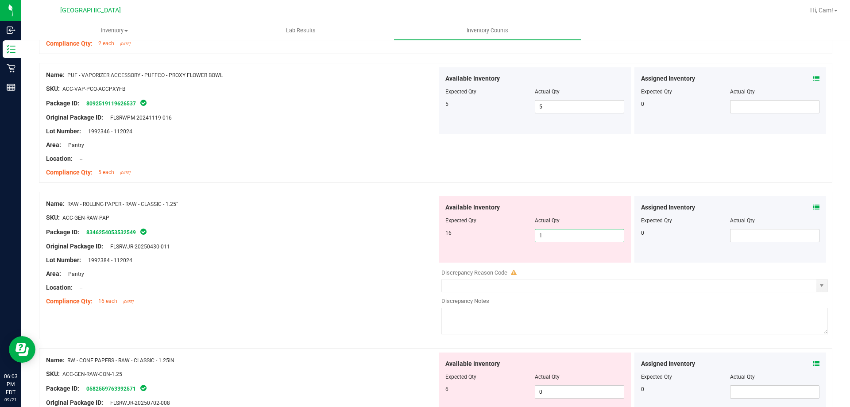
type input "16"
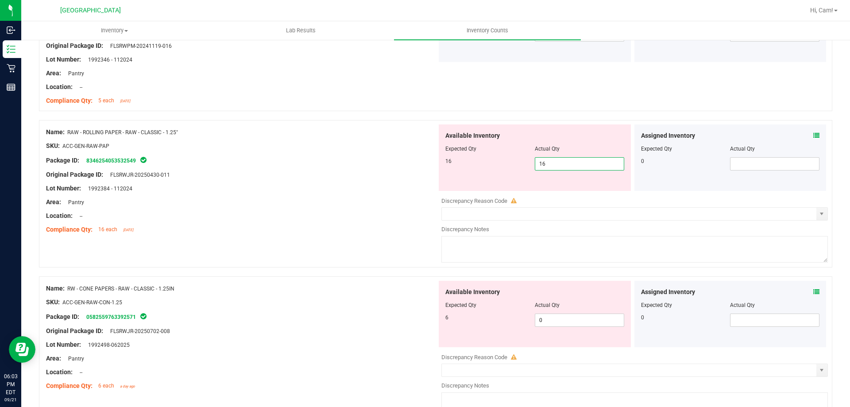
scroll to position [841, 0]
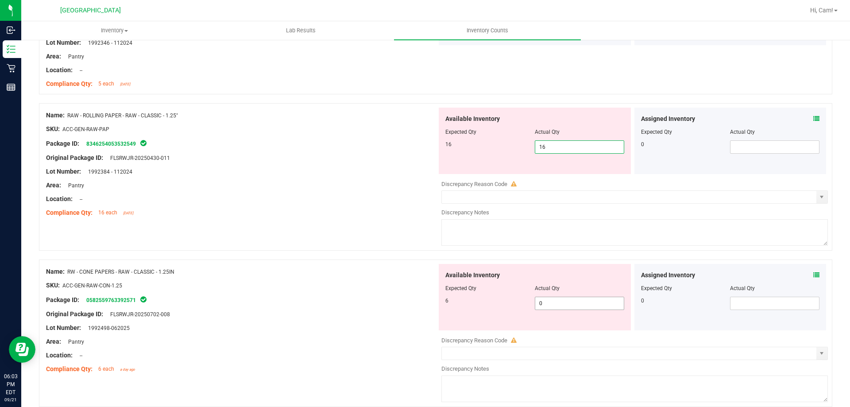
type input "16"
click at [559, 306] on div "Available Inventory Expected Qty Actual Qty 6 0 0" at bounding box center [632, 334] width 391 height 140
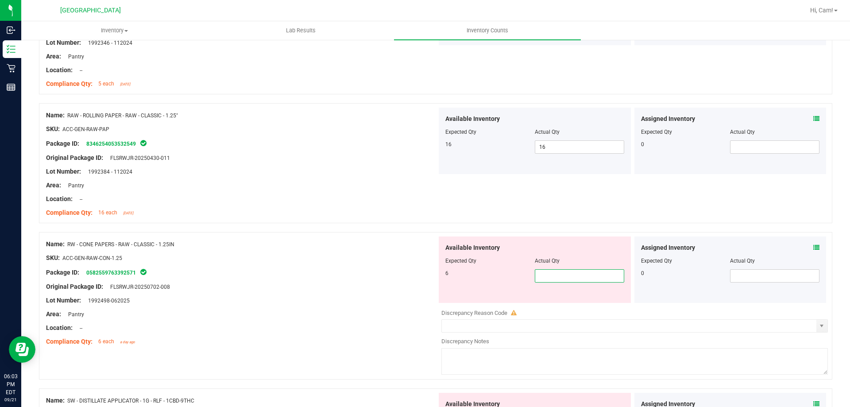
type input "6"
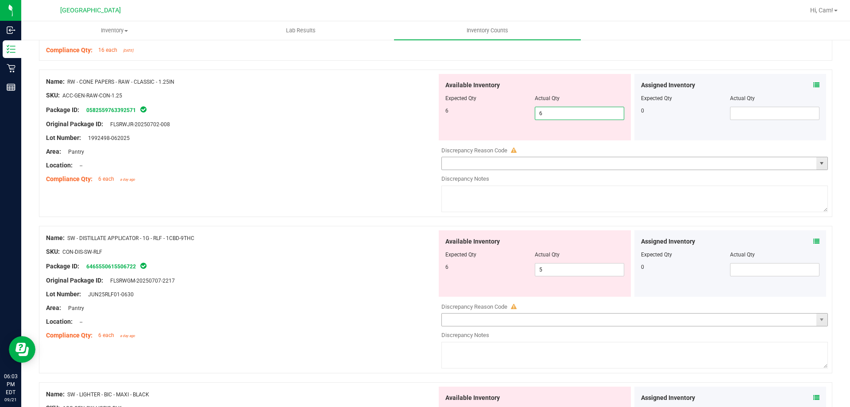
scroll to position [1019, 0]
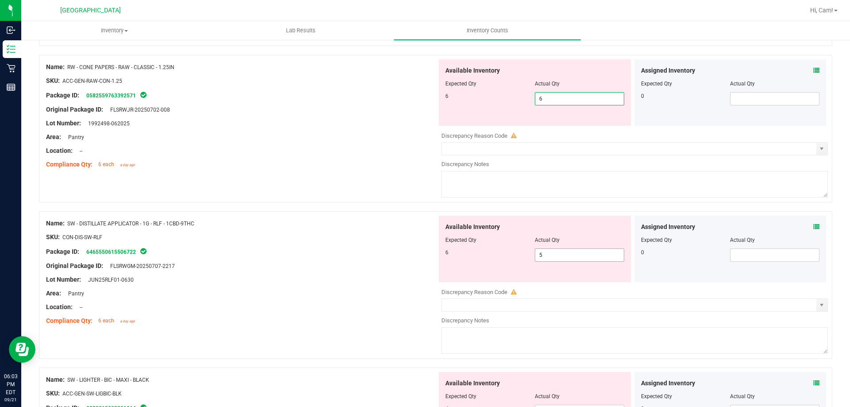
type input "6"
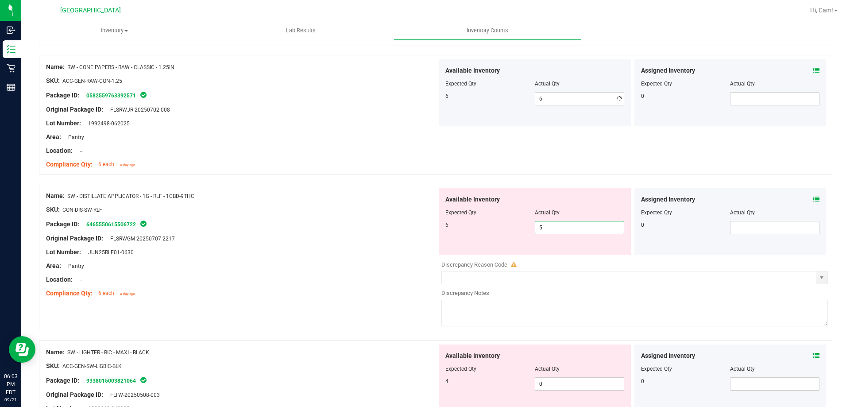
click at [558, 256] on div "Available Inventory Expected Qty Actual Qty 6 5 5" at bounding box center [632, 258] width 391 height 140
type input "6"
click at [565, 377] on div "Available Inventory Expected Qty Actual Qty 4 0 0" at bounding box center [535, 378] width 192 height 66
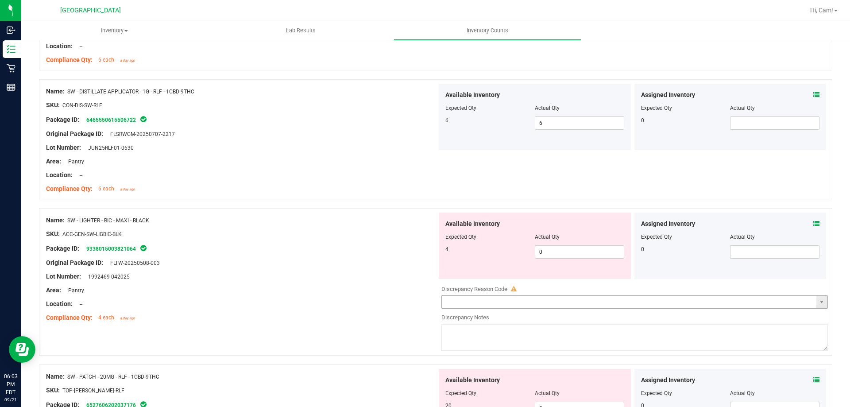
scroll to position [1151, 0]
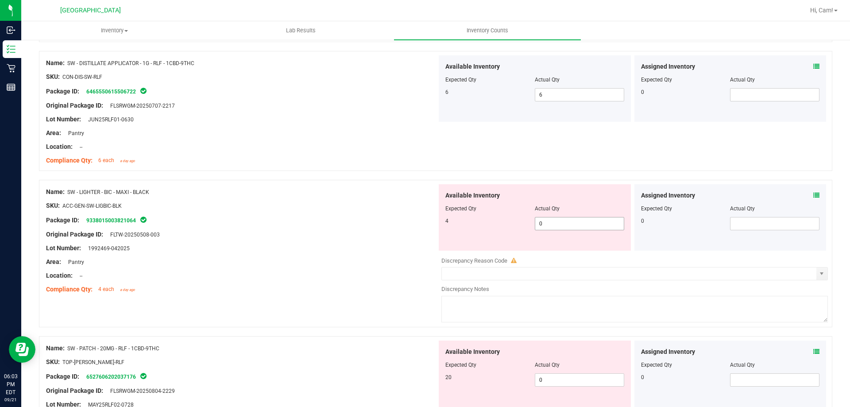
click at [558, 223] on span "0 0" at bounding box center [579, 223] width 89 height 13
type input "4"
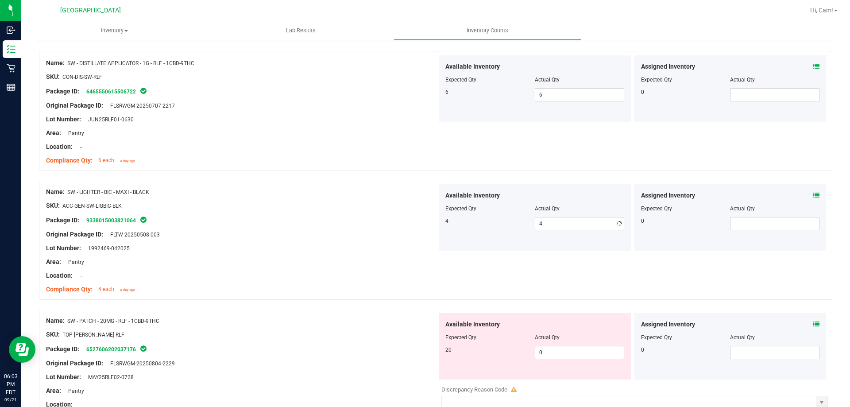
click at [573, 373] on div "Available Inventory Expected Qty Actual Qty 20 0 0" at bounding box center [535, 346] width 192 height 66
click at [563, 353] on span "0 0" at bounding box center [579, 352] width 89 height 13
type input "020"
type input "20"
click at [376, 331] on div "SKU: TOP-[PERSON_NAME]-RLF" at bounding box center [241, 334] width 391 height 9
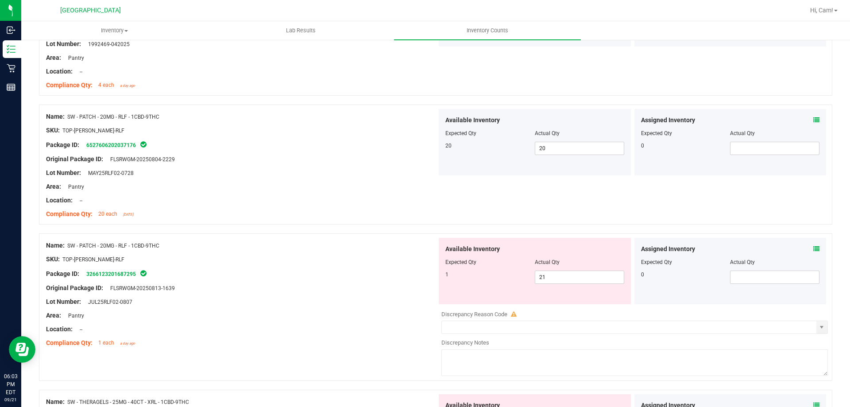
scroll to position [1373, 0]
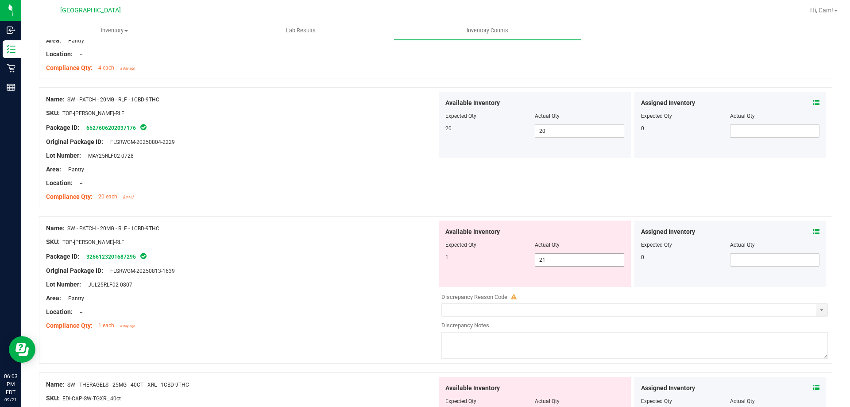
click at [560, 263] on span "21 21" at bounding box center [579, 259] width 89 height 13
type input "2"
type input "1"
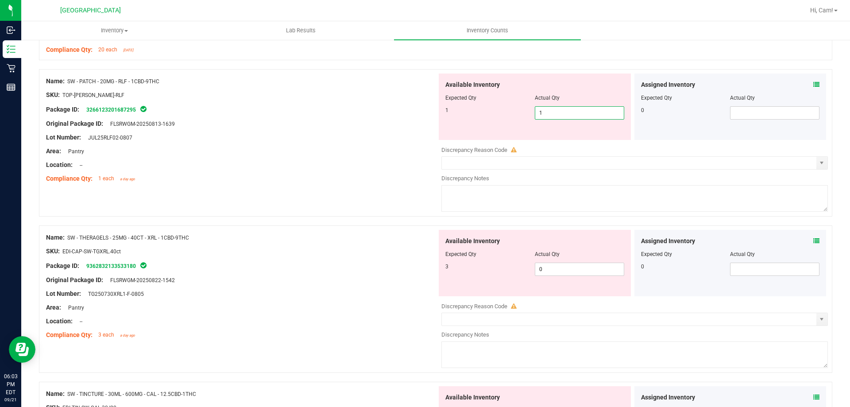
scroll to position [1550, 0]
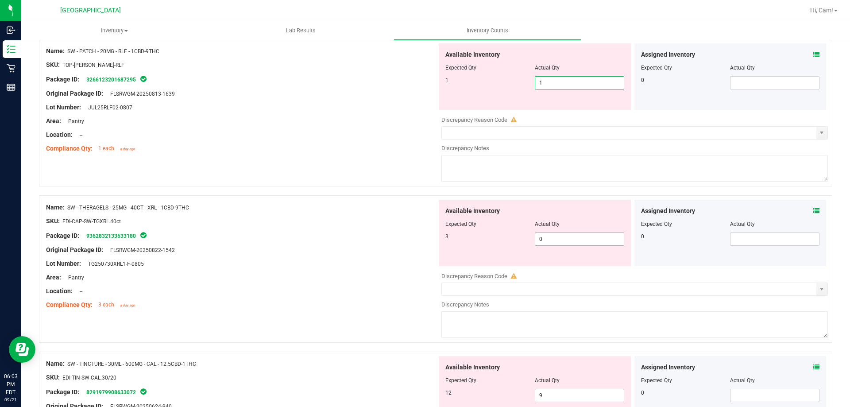
type input "1"
click at [566, 236] on div "Available Inventory Expected Qty Actual Qty 3 0 0" at bounding box center [535, 233] width 192 height 66
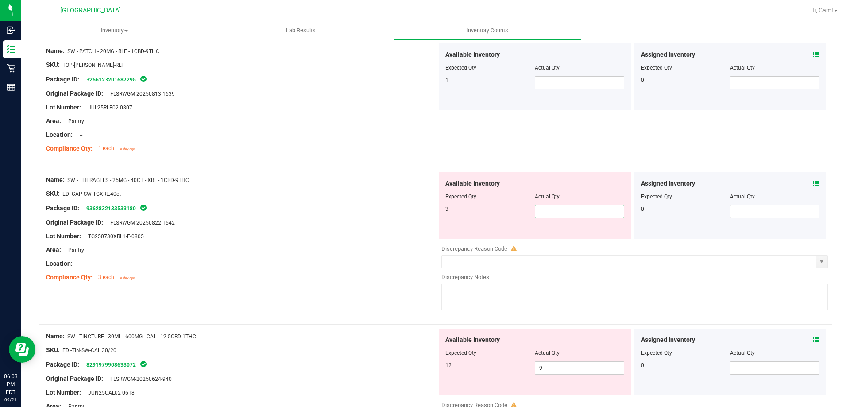
type input "3"
click at [556, 373] on div "Available Inventory Expected Qty Actual Qty 12 9 9" at bounding box center [632, 399] width 391 height 140
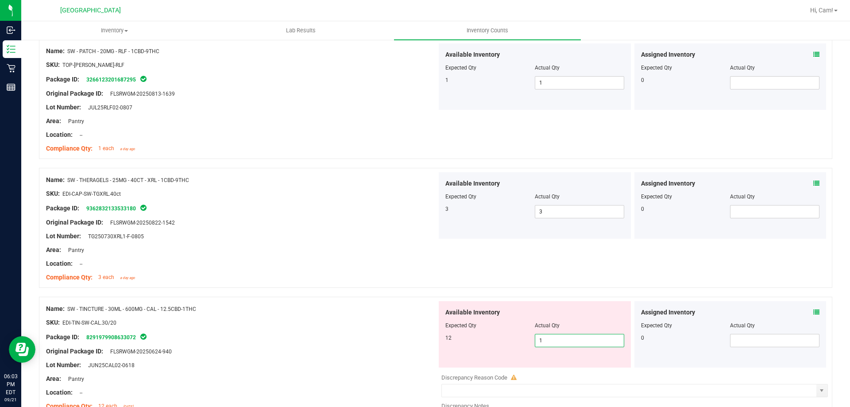
type input "12"
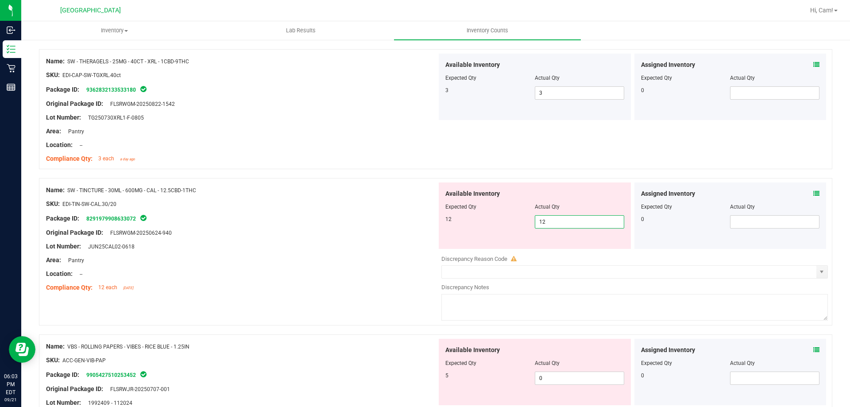
scroll to position [1727, 0]
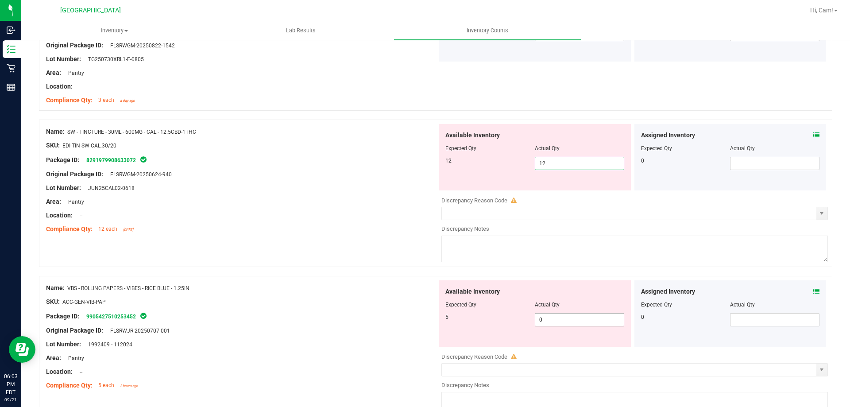
type input "12"
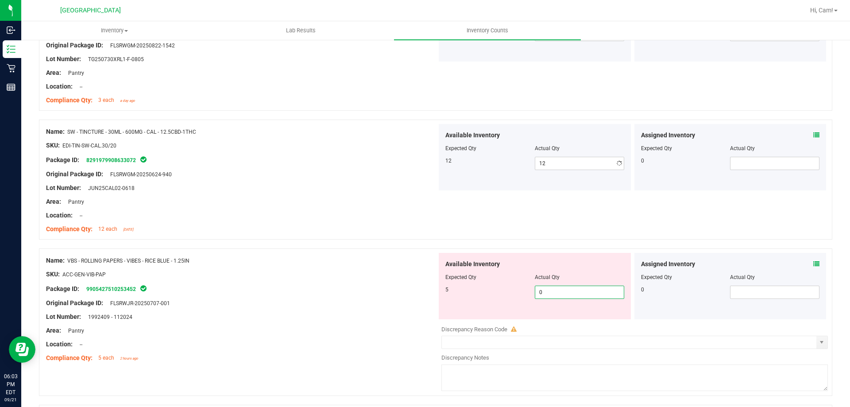
click at [548, 317] on div "Available Inventory Expected Qty Actual Qty 5 0 0" at bounding box center [535, 286] width 192 height 66
type input "5"
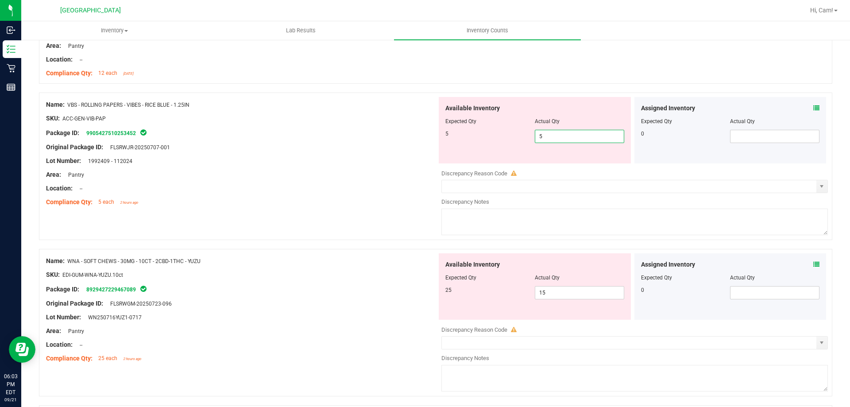
scroll to position [1949, 0]
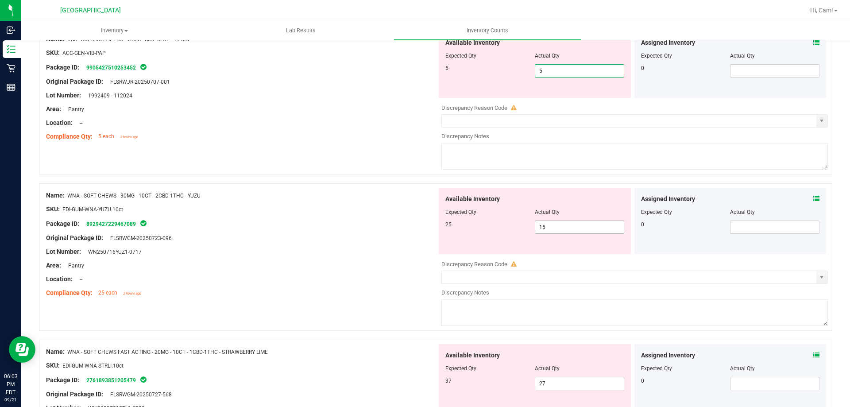
type input "5"
click at [554, 231] on div "Available Inventory Expected Qty Actual Qty 25 15 15" at bounding box center [632, 258] width 391 height 140
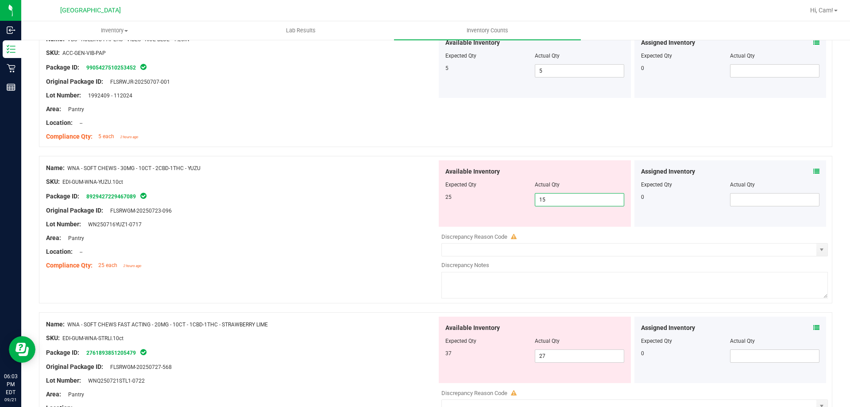
type input "1"
type input "25"
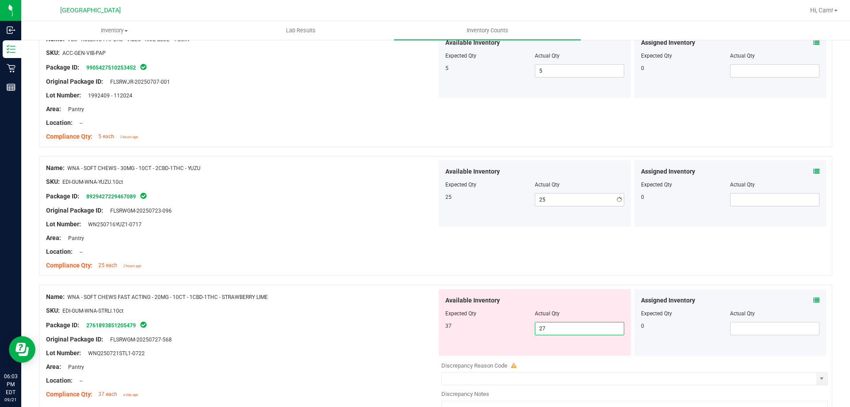
click at [549, 356] on div "Available Inventory Expected Qty Actual Qty 37 27 27" at bounding box center [632, 359] width 391 height 140
type input "2"
type input "37"
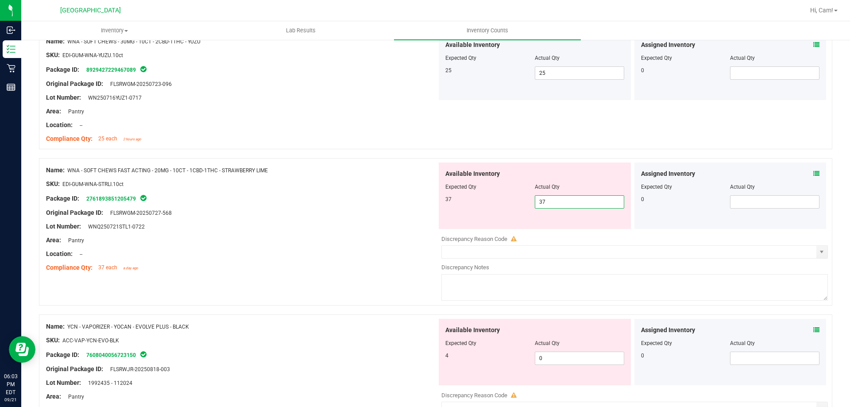
scroll to position [2126, 0]
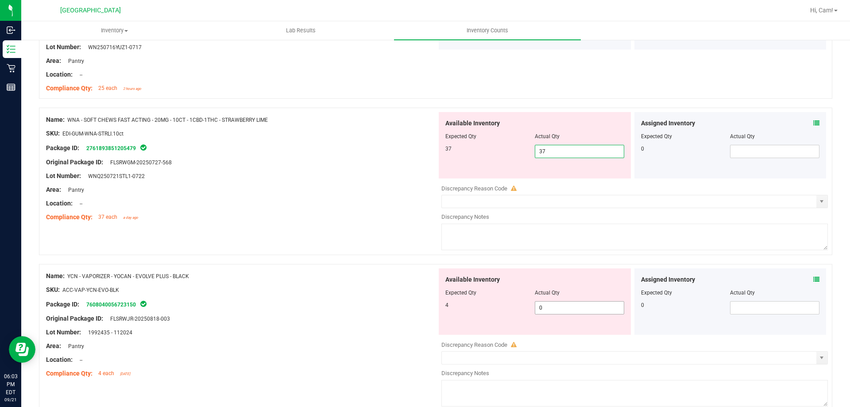
type input "37"
click at [551, 303] on div "Available Inventory Expected Qty Actual Qty 4 0 0" at bounding box center [535, 301] width 192 height 66
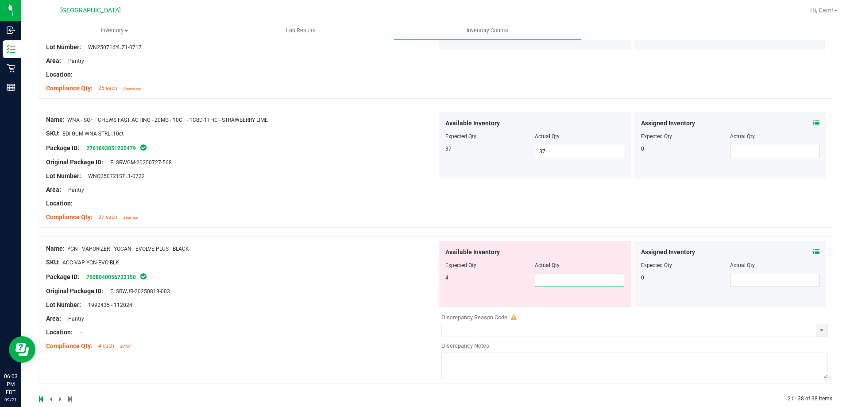
type input "4"
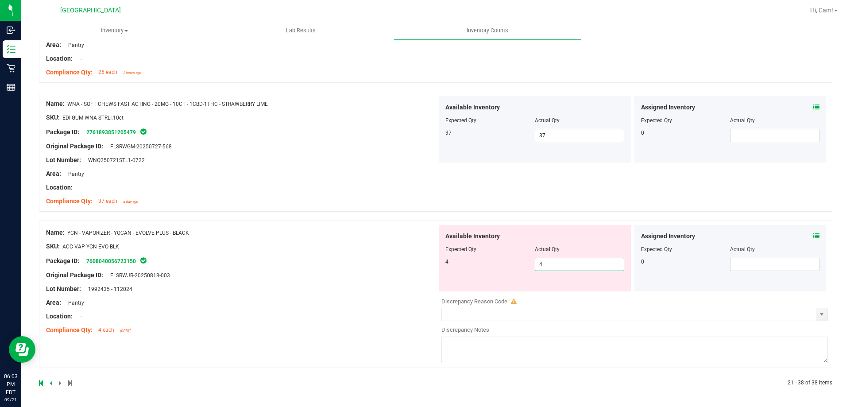
type input "4"
click at [348, 256] on div "Name: YCN - VAPORIZER - YOCAN - EVOLVE PLUS - BLACK SKU: ACC-VAP-YCN-EVO-BLK Pa…" at bounding box center [241, 281] width 391 height 113
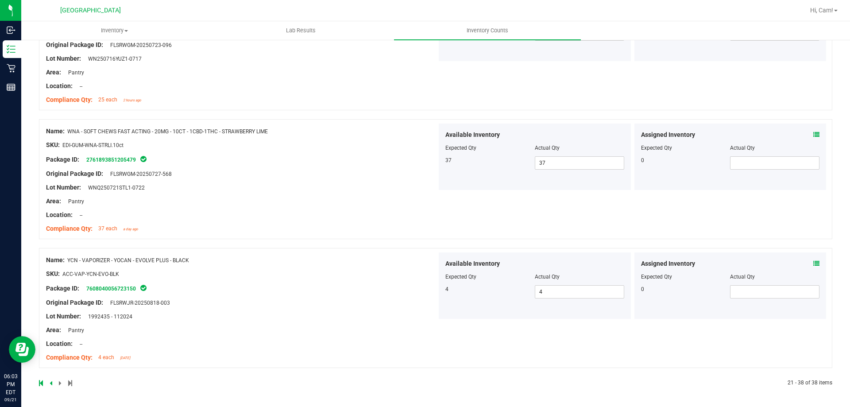
click at [386, 171] on div "Original Package ID: FLSRWGM-20250727-568" at bounding box center [241, 173] width 391 height 9
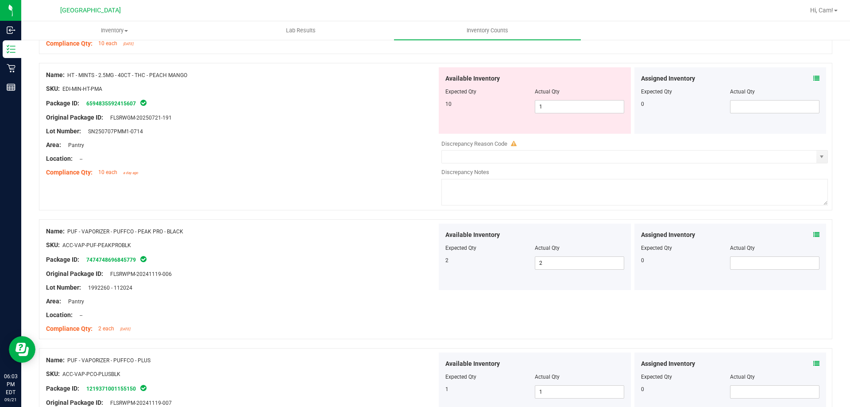
scroll to position [0, 0]
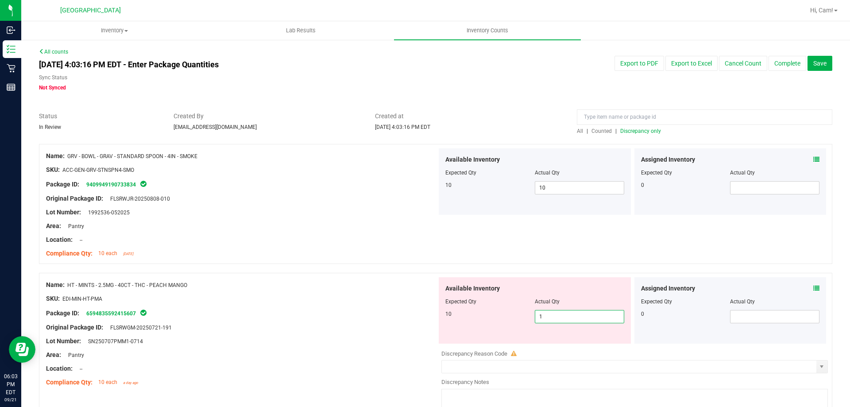
click at [546, 317] on span "1 1" at bounding box center [579, 316] width 89 height 13
type input "10"
click at [526, 243] on div "Name: GRV - BOWL - GRAV - STANDARD SPOON - 4IN - SMOKE SKU: ACC-GEN-GRV-STNSPN4…" at bounding box center [436, 204] width 794 height 120
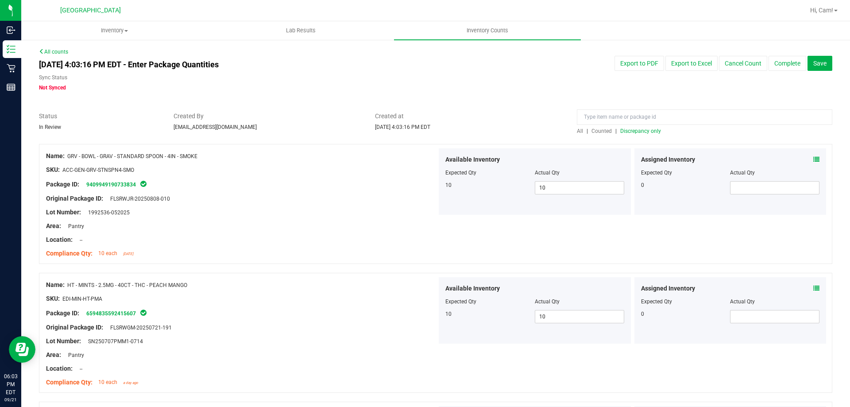
click at [636, 130] on span "Discrepancy only" at bounding box center [640, 131] width 41 height 6
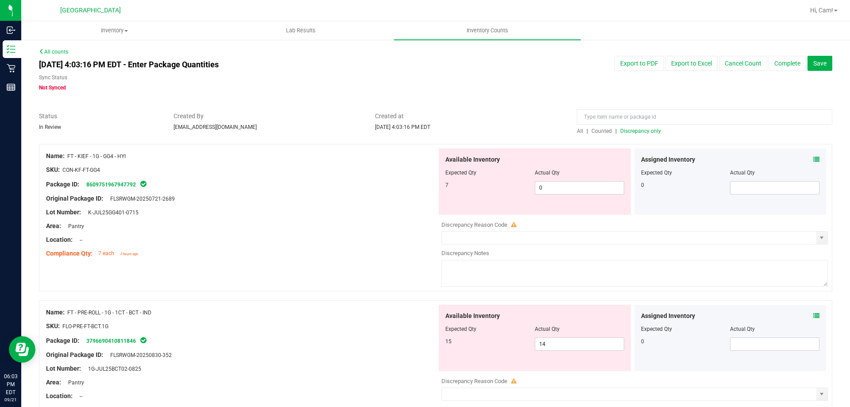
click at [587, 198] on div "Available Inventory Expected Qty Actual Qty 7 0 0" at bounding box center [535, 181] width 192 height 66
click at [580, 190] on span "0 0" at bounding box center [579, 187] width 89 height 13
type input "7"
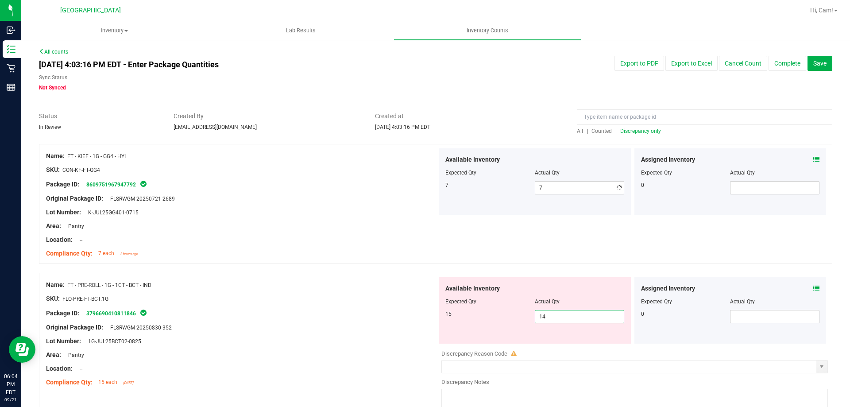
click at [579, 339] on div "Available Inventory Expected Qty Actual Qty 15 14 14" at bounding box center [535, 310] width 192 height 66
type input "15"
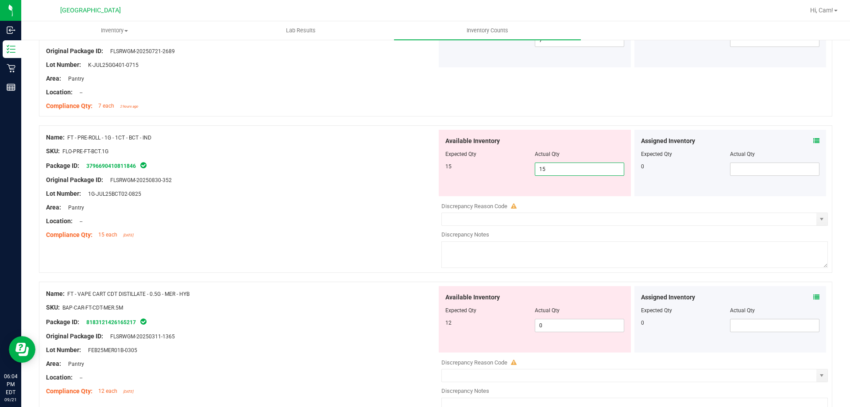
scroll to position [221, 0]
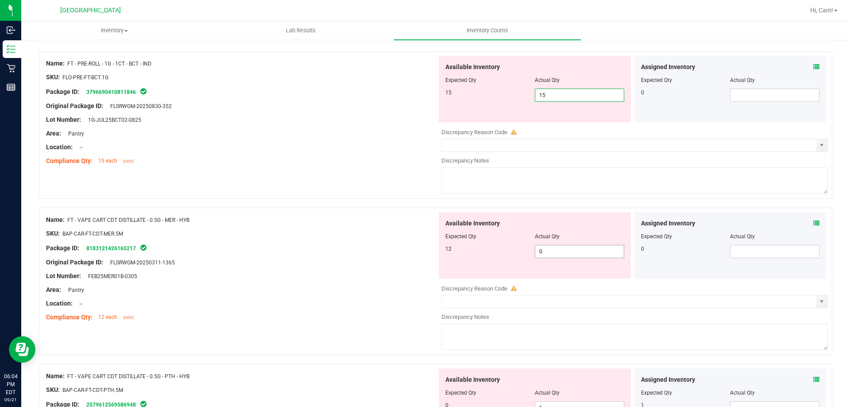
type input "15"
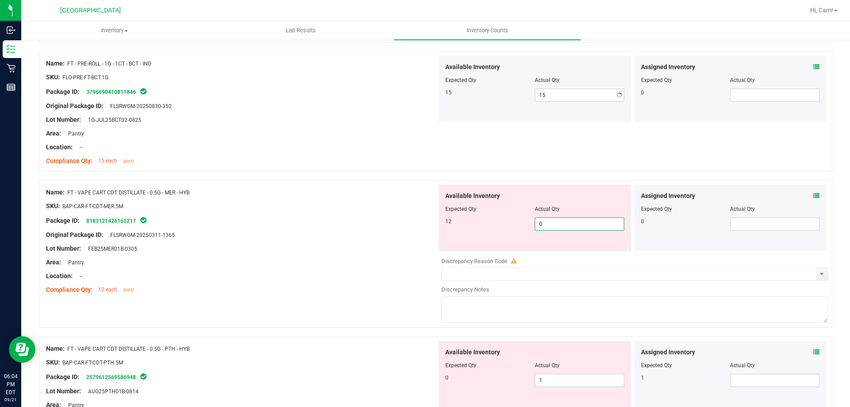
click at [597, 249] on div "Available Inventory Expected Qty Actual Qty 12 0 0" at bounding box center [535, 218] width 192 height 66
type input "12"
click at [581, 374] on div "Available Inventory Expected Qty Actual Qty 0 1 1" at bounding box center [535, 374] width 192 height 66
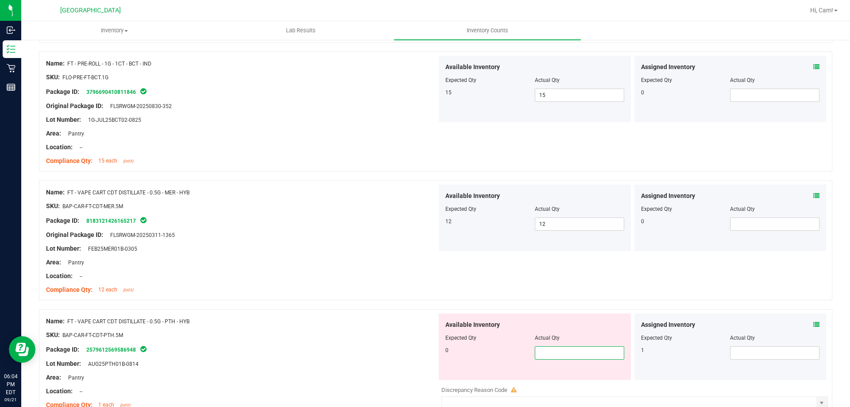
type input "0"
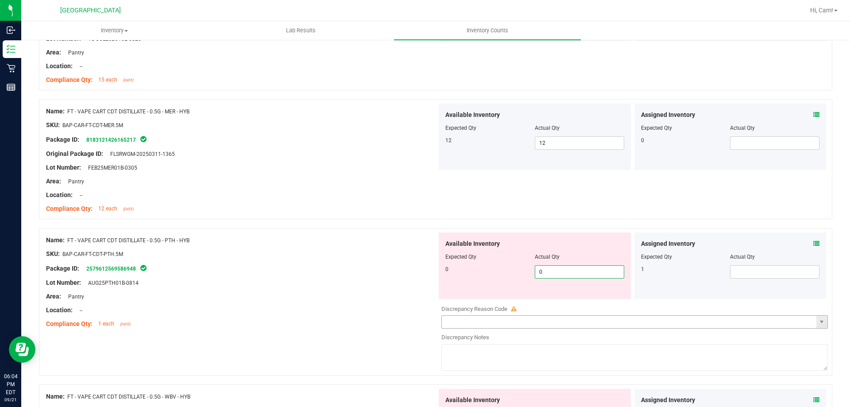
scroll to position [310, 0]
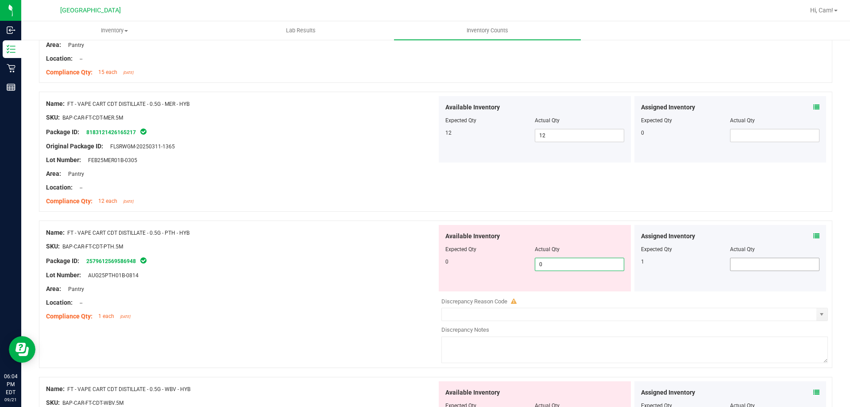
type input "0"
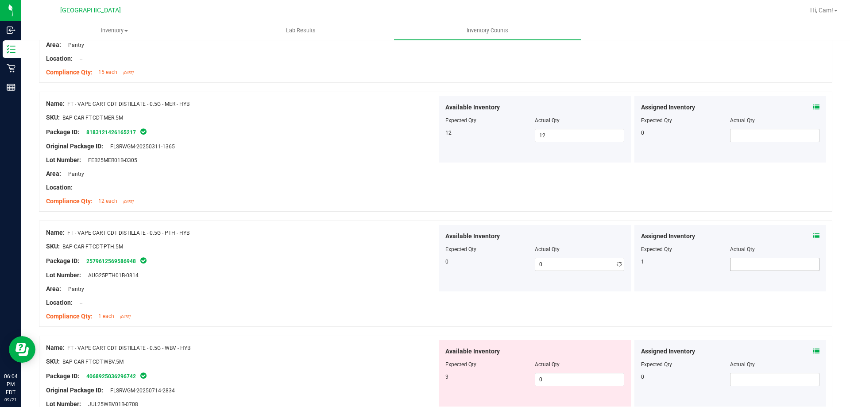
click at [770, 271] on span at bounding box center [774, 264] width 89 height 13
click at [769, 265] on span at bounding box center [774, 264] width 89 height 13
type input "1"
click at [569, 381] on span "0 0" at bounding box center [579, 379] width 89 height 13
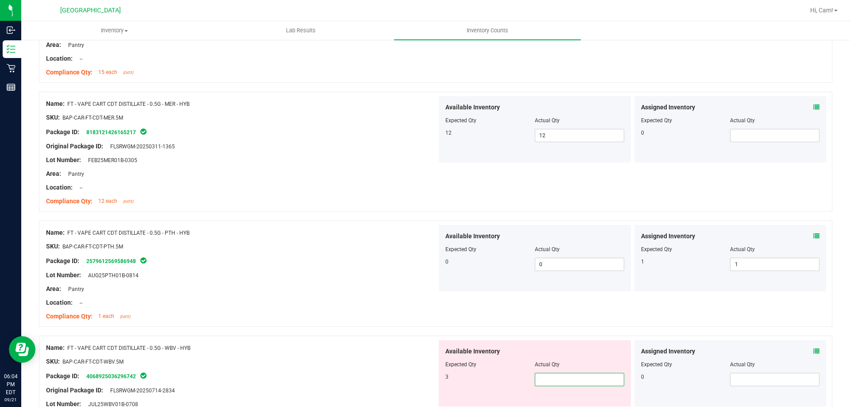
type input "3"
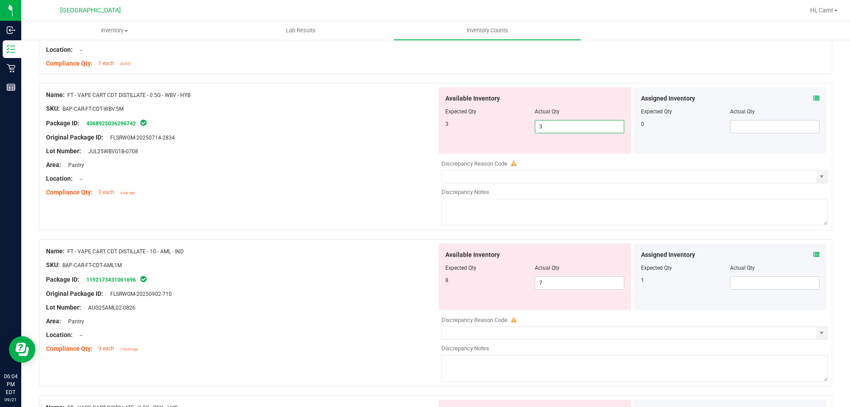
scroll to position [576, 0]
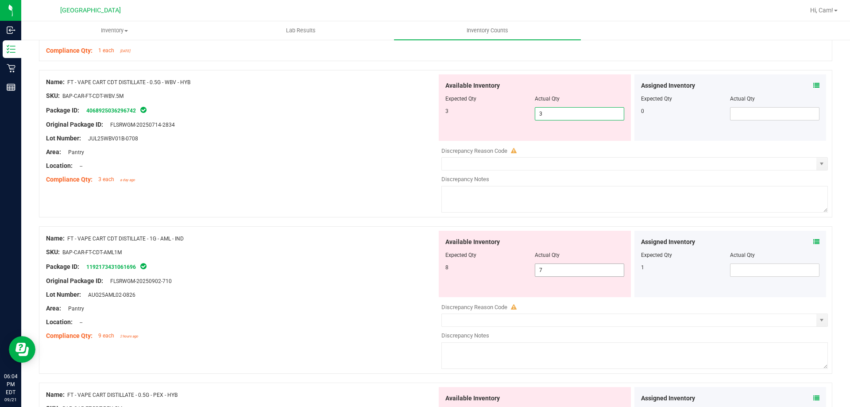
type input "3"
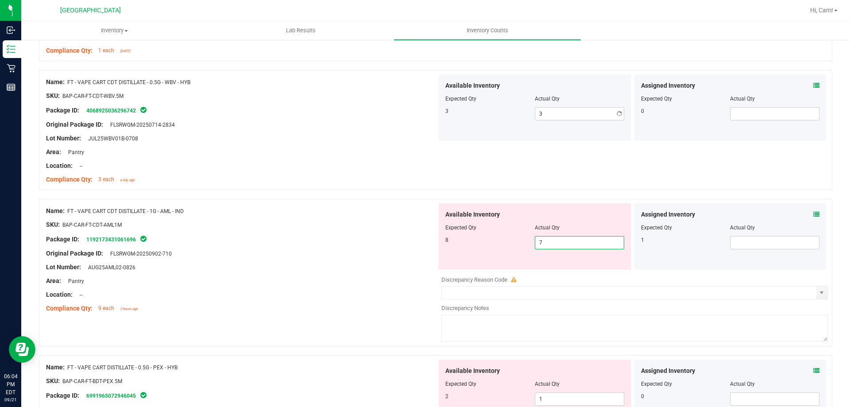
click at [601, 266] on div "Available Inventory Expected Qty Actual Qty 8 7 7" at bounding box center [535, 236] width 192 height 66
type input "8"
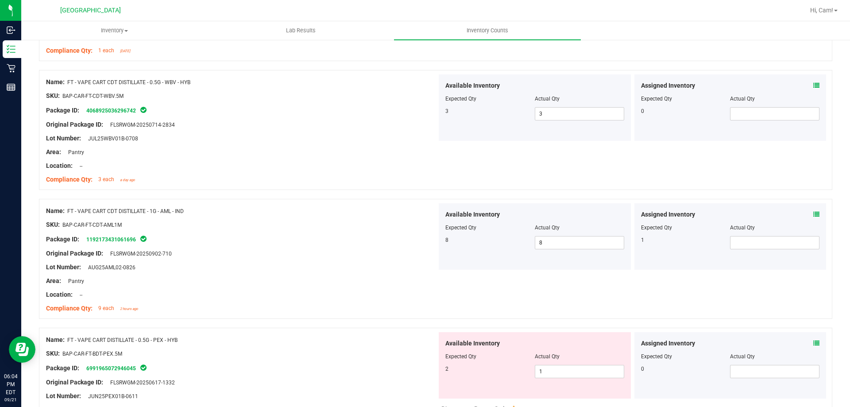
click at [814, 345] on icon at bounding box center [817, 343] width 6 height 6
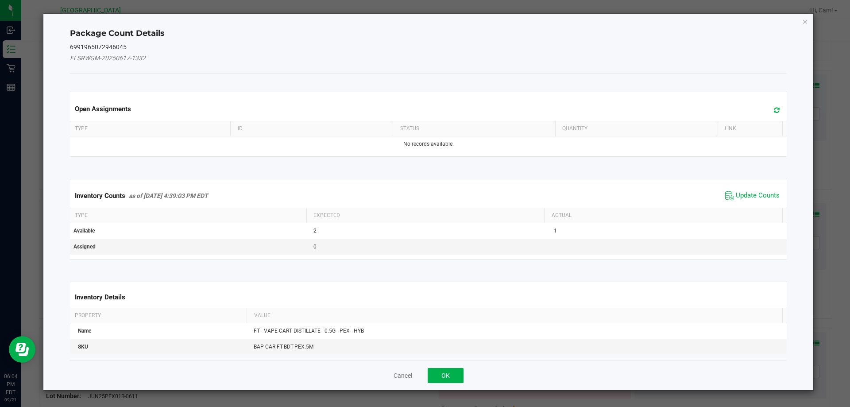
click at [728, 198] on span "Update Counts" at bounding box center [752, 195] width 59 height 13
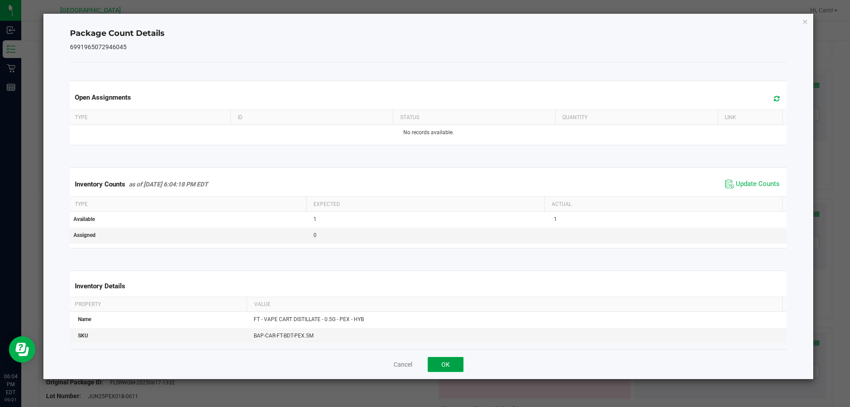
click at [457, 365] on button "OK" at bounding box center [446, 364] width 36 height 15
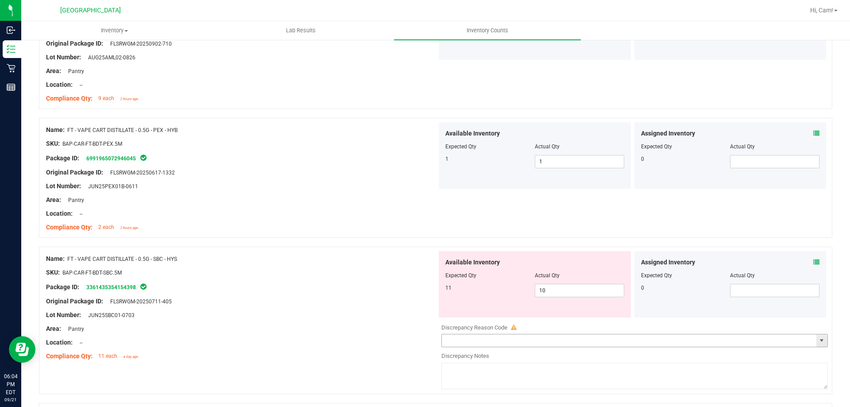
scroll to position [841, 0]
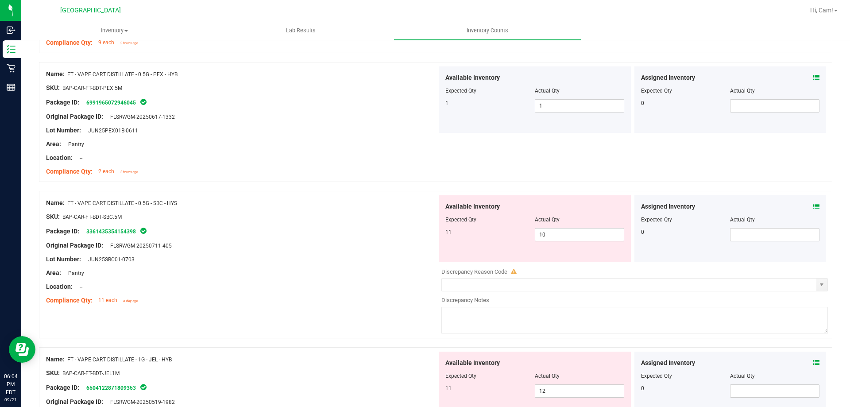
click at [814, 207] on icon at bounding box center [817, 206] width 6 height 6
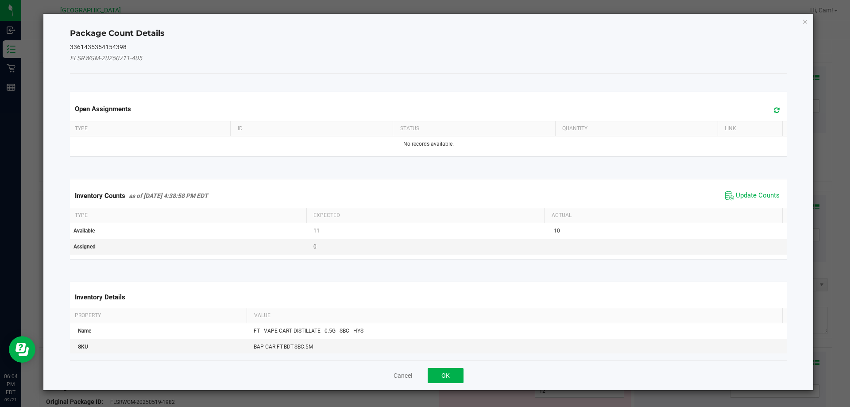
click at [752, 191] on span "Update Counts" at bounding box center [758, 195] width 44 height 9
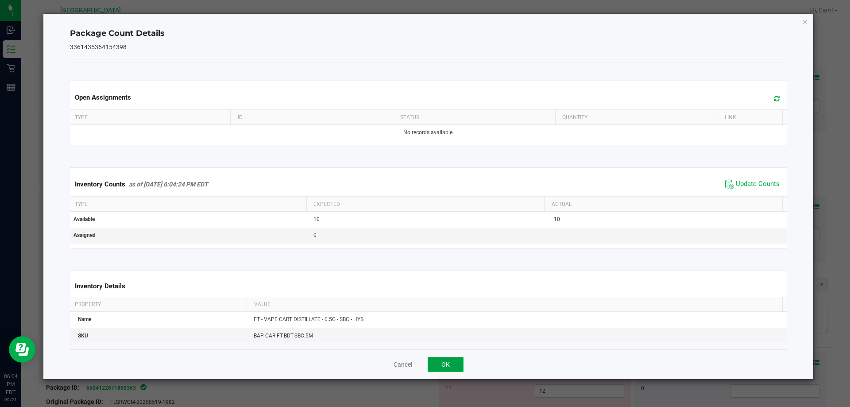
click at [440, 364] on button "OK" at bounding box center [446, 364] width 36 height 15
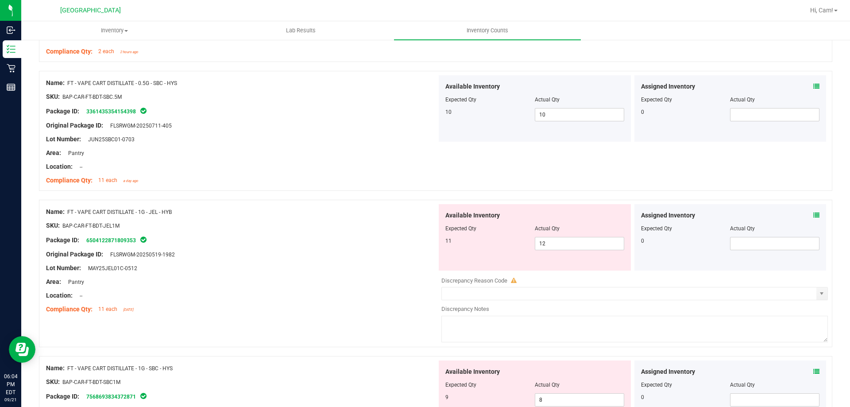
scroll to position [974, 0]
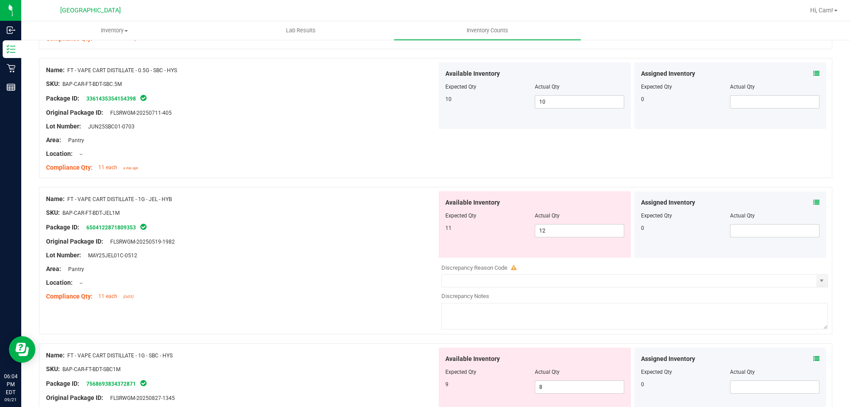
click at [814, 203] on icon at bounding box center [817, 202] width 6 height 6
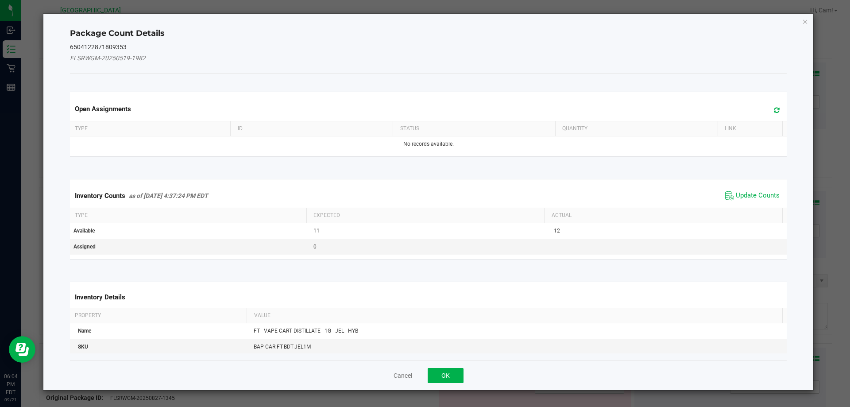
click at [758, 194] on span "Update Counts" at bounding box center [758, 195] width 44 height 9
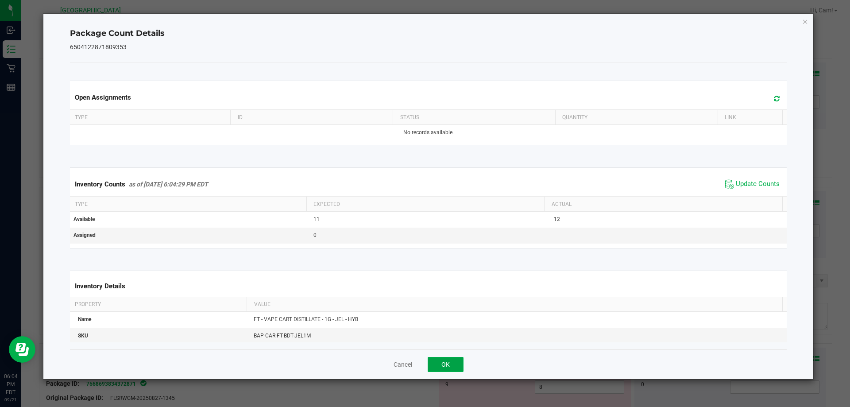
click at [449, 362] on button "OK" at bounding box center [446, 364] width 36 height 15
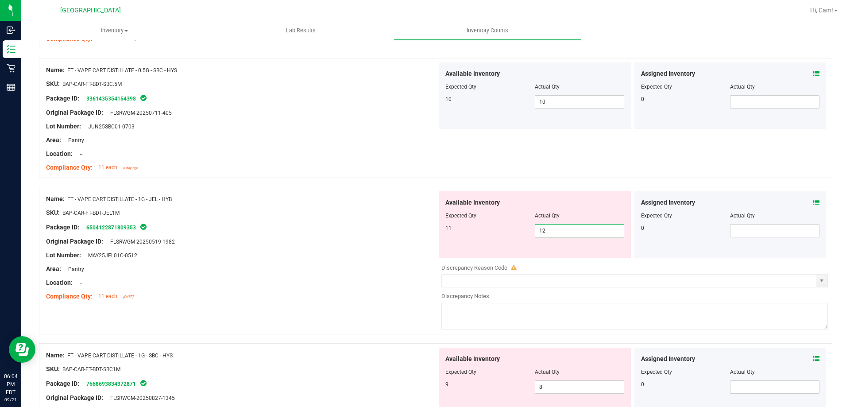
click at [599, 230] on span "12 12" at bounding box center [579, 230] width 89 height 13
type input "11"
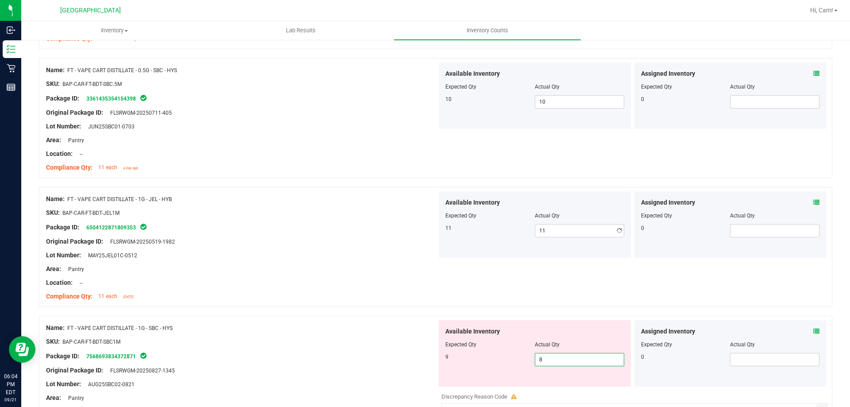
click at [564, 388] on div "Available Inventory Expected Qty Actual Qty 9 8 8" at bounding box center [632, 390] width 391 height 140
type input "9"
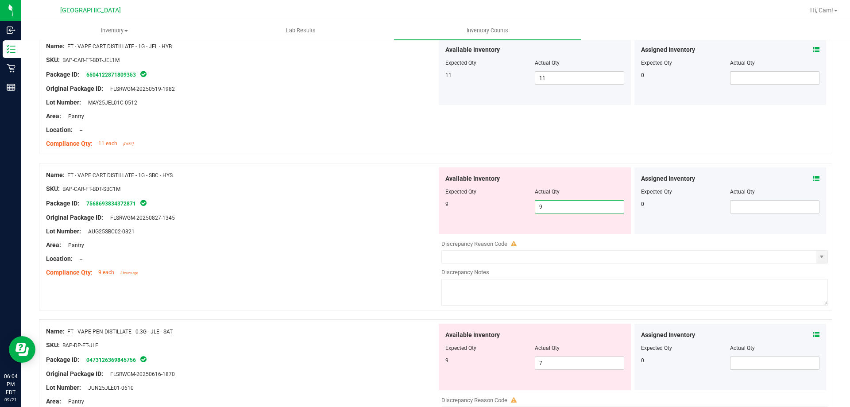
scroll to position [1284, 0]
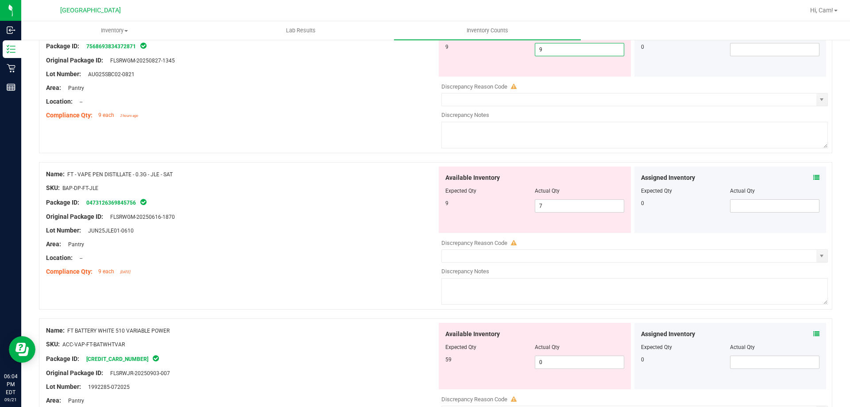
type input "9"
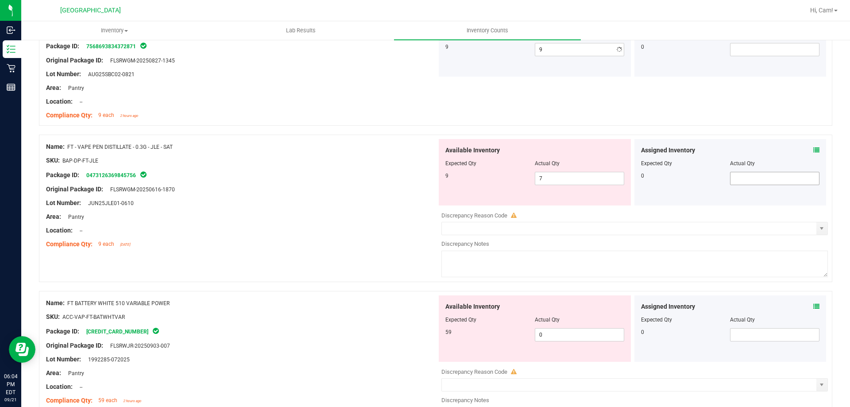
click at [809, 174] on div "Assigned Inventory Expected Qty Actual Qty 0" at bounding box center [731, 172] width 192 height 66
click at [814, 150] on icon at bounding box center [817, 150] width 6 height 6
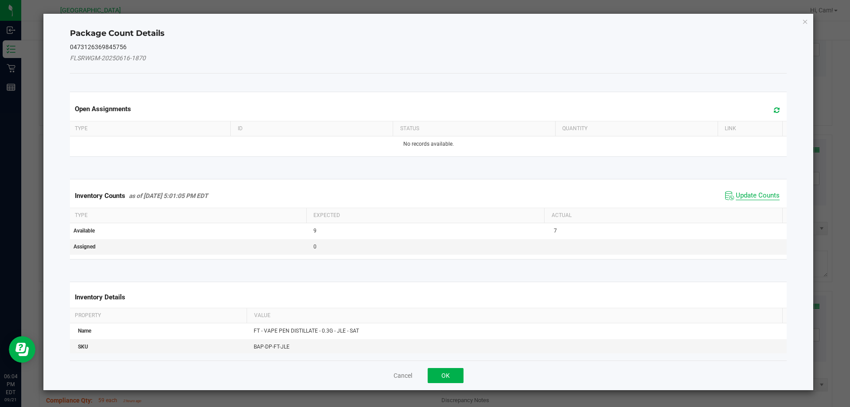
click at [739, 192] on span "Update Counts" at bounding box center [758, 195] width 44 height 9
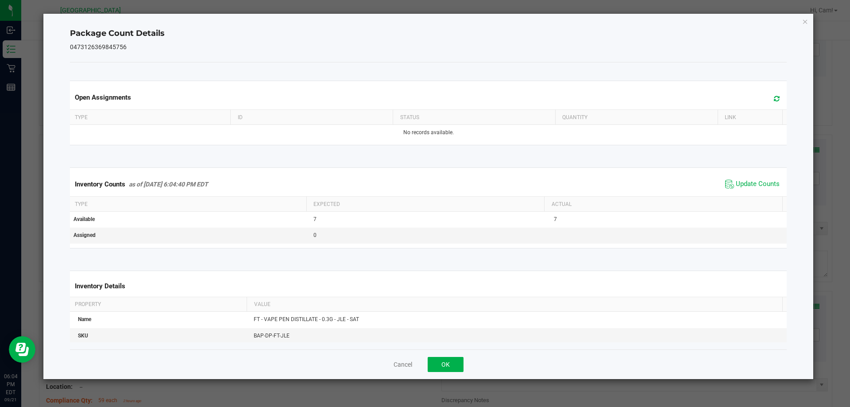
click at [449, 356] on div "Cancel OK" at bounding box center [428, 364] width 717 height 30
click at [448, 360] on button "OK" at bounding box center [446, 364] width 36 height 15
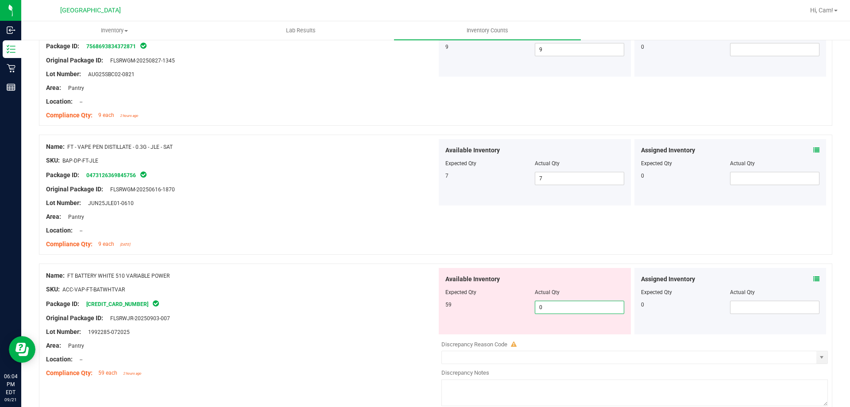
click at [556, 305] on span "0 0" at bounding box center [579, 307] width 89 height 13
type input "59"
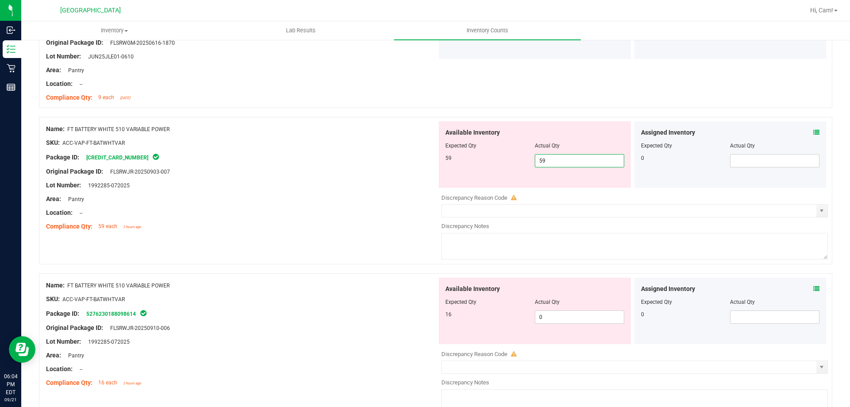
scroll to position [1506, 0]
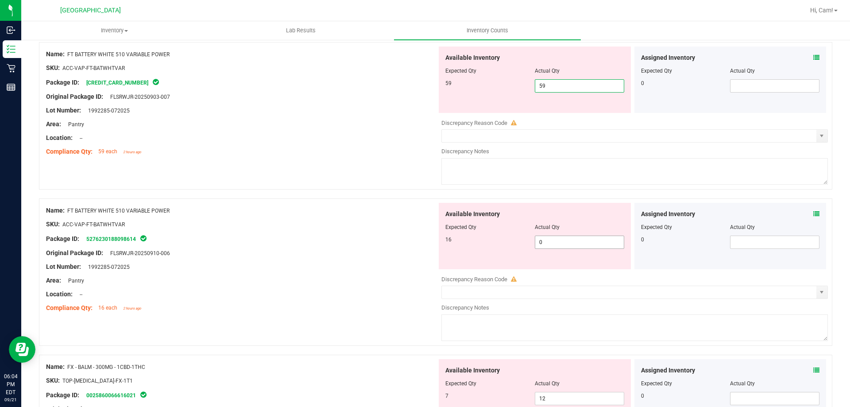
type input "59"
click at [544, 244] on div "Available Inventory Expected Qty Actual Qty 16 0 0" at bounding box center [632, 273] width 391 height 140
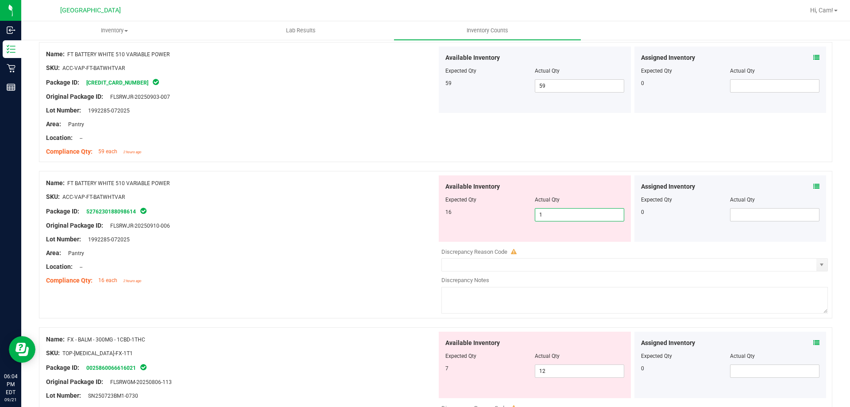
type input "16"
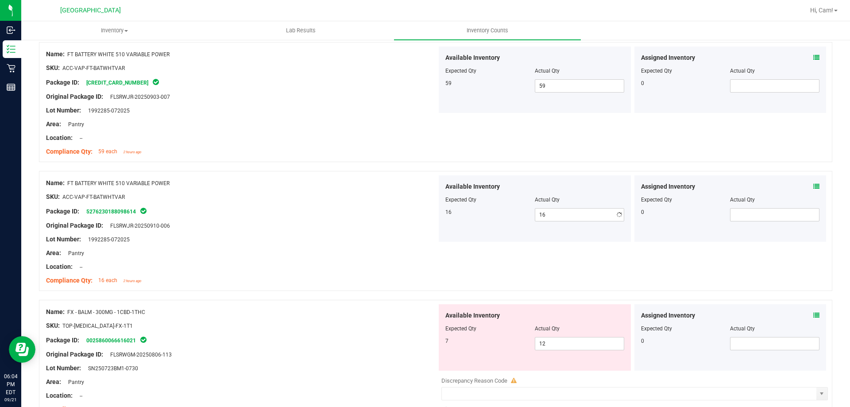
click at [559, 380] on div "Available Inventory Expected Qty Actual Qty 7 12 12" at bounding box center [632, 374] width 391 height 140
click at [562, 340] on span "12 12" at bounding box center [579, 343] width 89 height 13
type input "1"
type input "7"
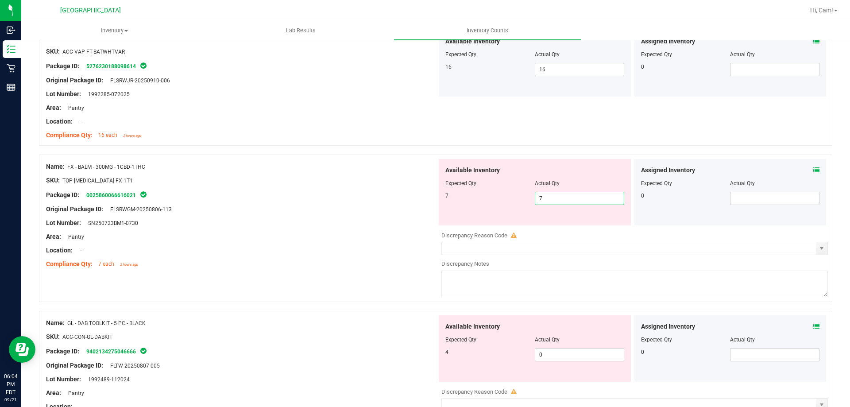
scroll to position [1683, 0]
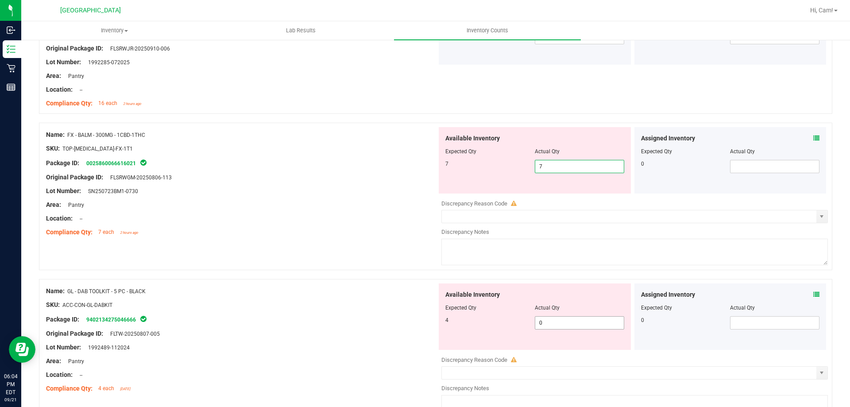
type input "7"
click at [563, 322] on div "Available Inventory Expected Qty Actual Qty 4 0 0" at bounding box center [535, 316] width 192 height 66
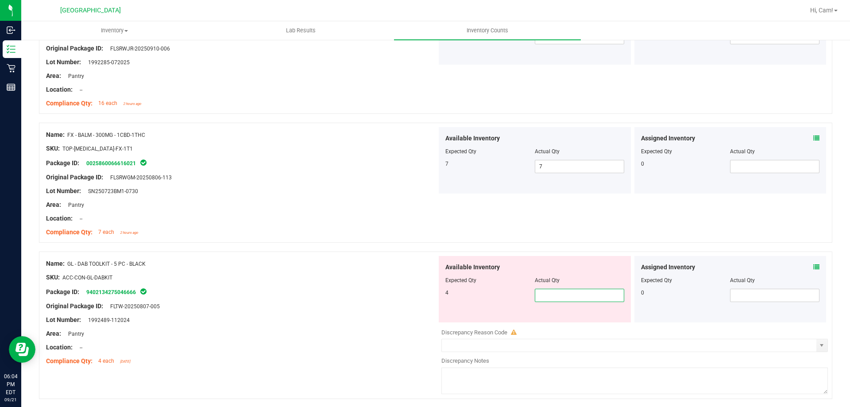
type input "4"
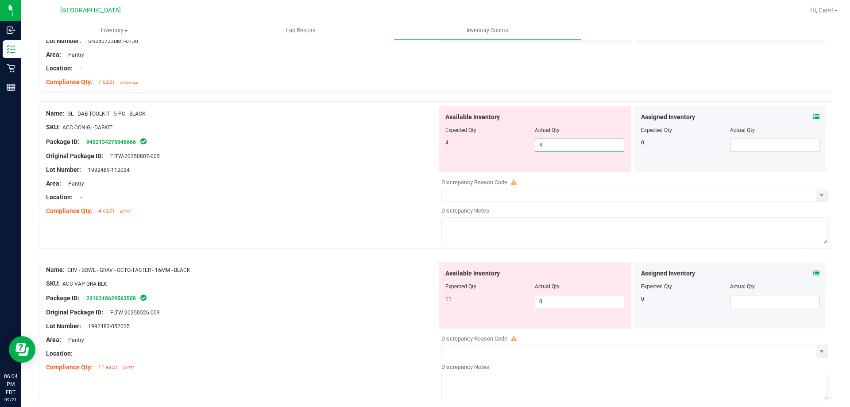
scroll to position [1904, 0]
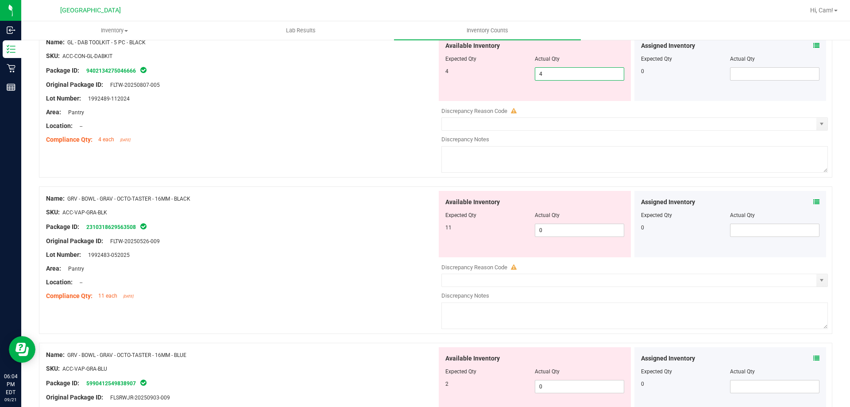
type input "4"
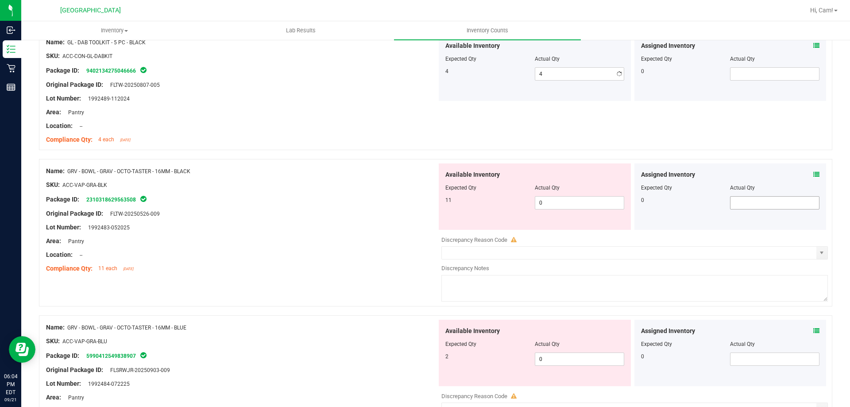
click at [806, 204] on div "Assigned Inventory Expected Qty Actual Qty 0" at bounding box center [731, 196] width 192 height 66
click at [814, 176] on icon at bounding box center [817, 174] width 6 height 6
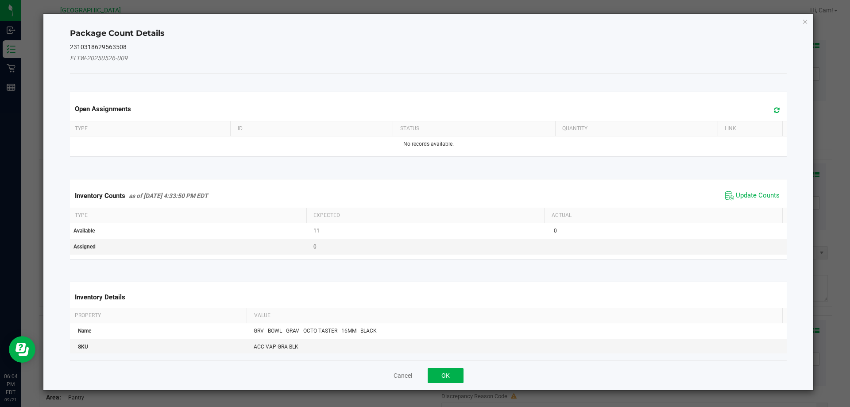
drag, startPoint x: 747, startPoint y: 197, endPoint x: 524, endPoint y: 253, distance: 229.9
click at [747, 197] on span "Update Counts" at bounding box center [758, 195] width 44 height 9
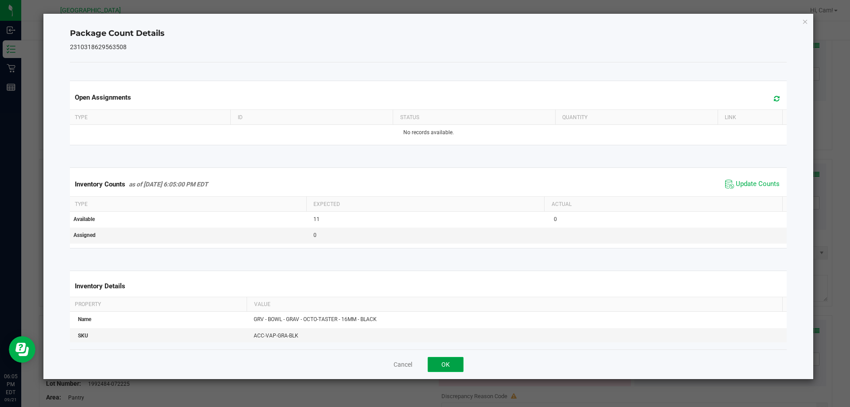
click at [439, 365] on button "OK" at bounding box center [446, 364] width 36 height 15
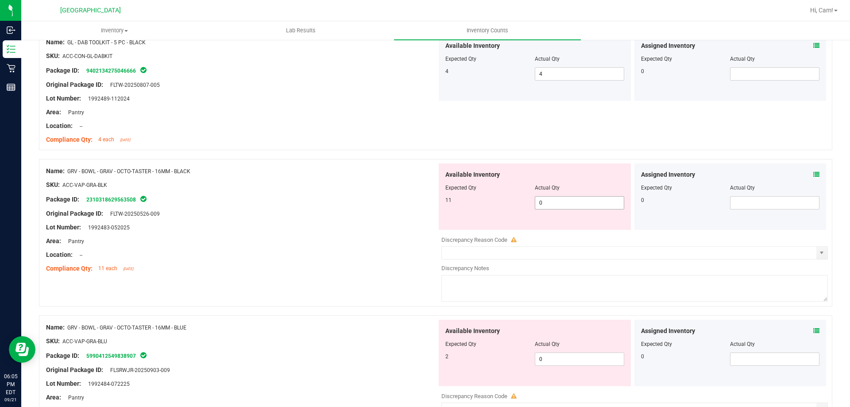
click at [583, 206] on span "0 0" at bounding box center [579, 202] width 89 height 13
type input "11"
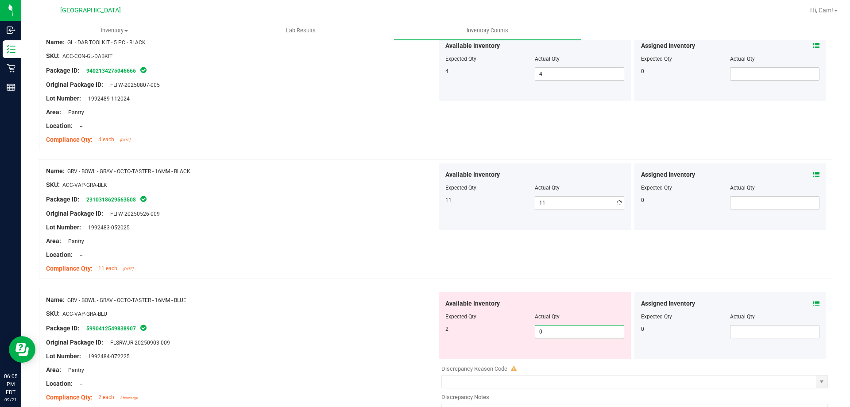
click at [558, 359] on div "Available Inventory Expected Qty Actual Qty 2 0 0" at bounding box center [632, 362] width 391 height 140
type input "2"
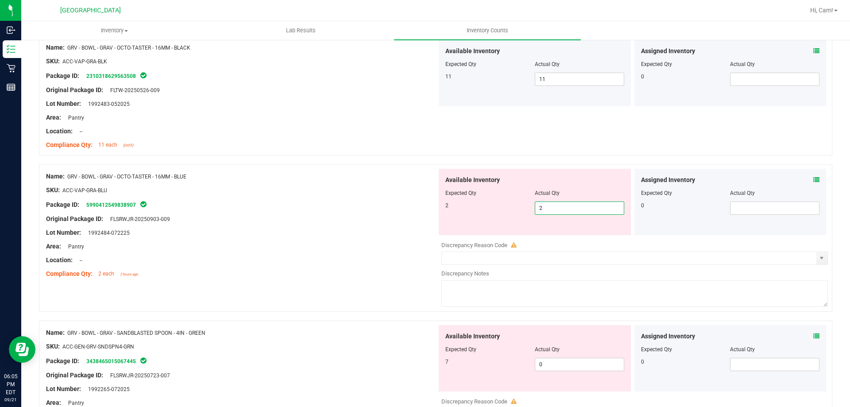
scroll to position [2081, 0]
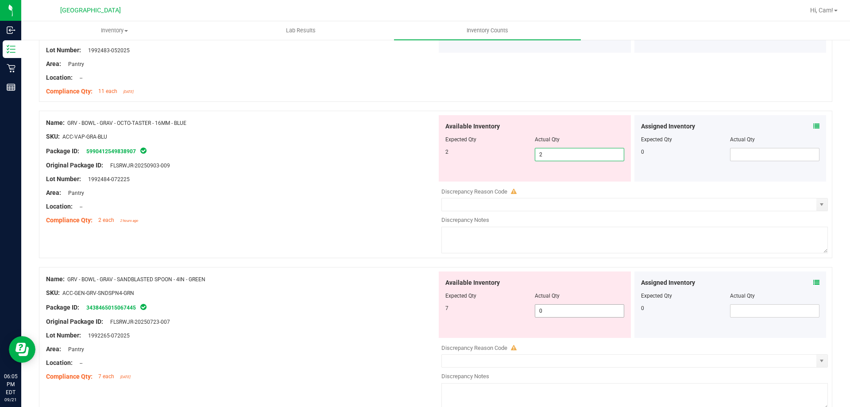
type input "2"
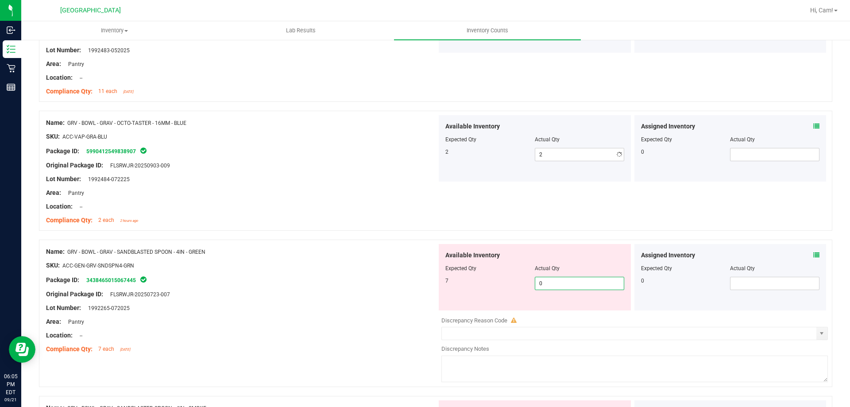
click at [550, 314] on div "Available Inventory Expected Qty Actual Qty 7 0 0" at bounding box center [632, 314] width 391 height 140
click at [806, 257] on div "Assigned Inventory" at bounding box center [730, 255] width 179 height 9
click at [814, 253] on icon at bounding box center [817, 255] width 6 height 6
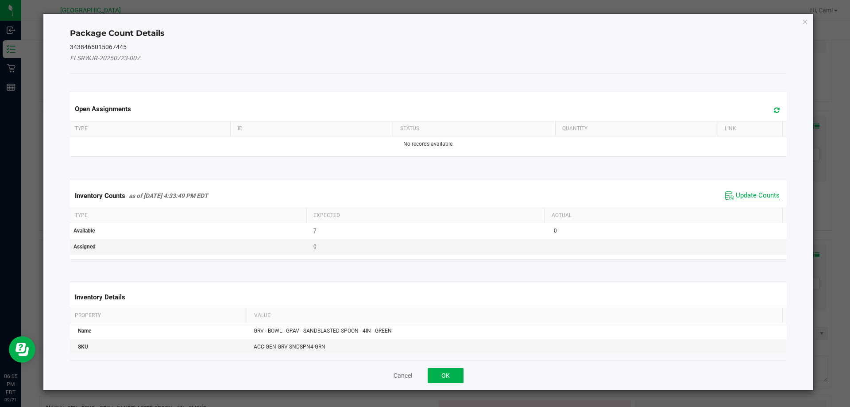
click at [746, 197] on span "Update Counts" at bounding box center [758, 195] width 44 height 9
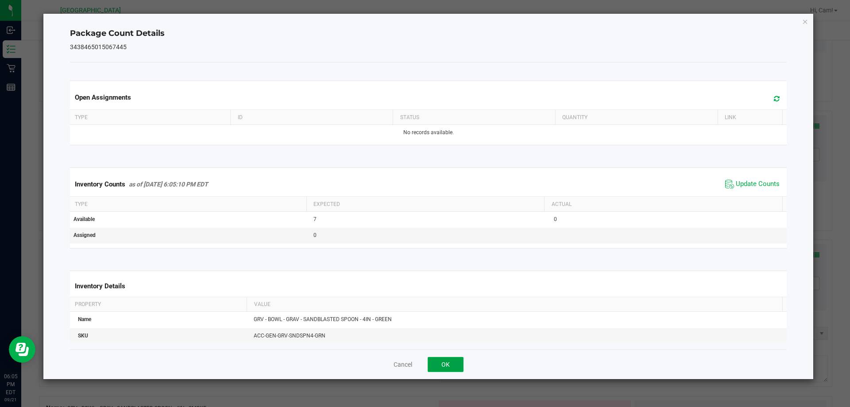
click at [452, 359] on button "OK" at bounding box center [446, 364] width 36 height 15
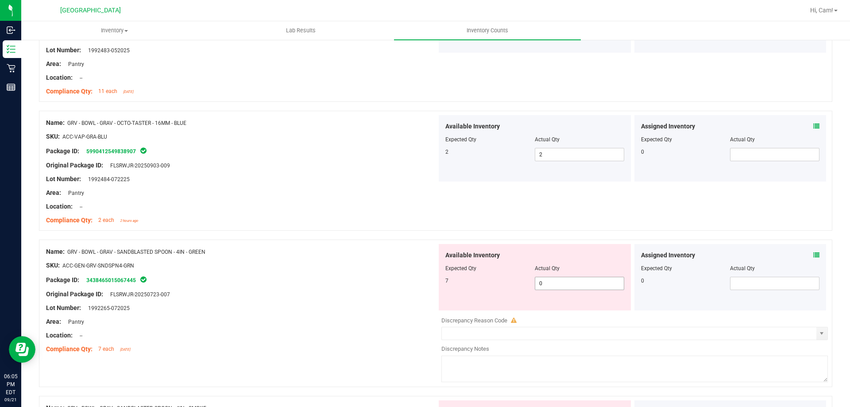
click at [559, 283] on span "0 0" at bounding box center [579, 283] width 89 height 13
type input "7"
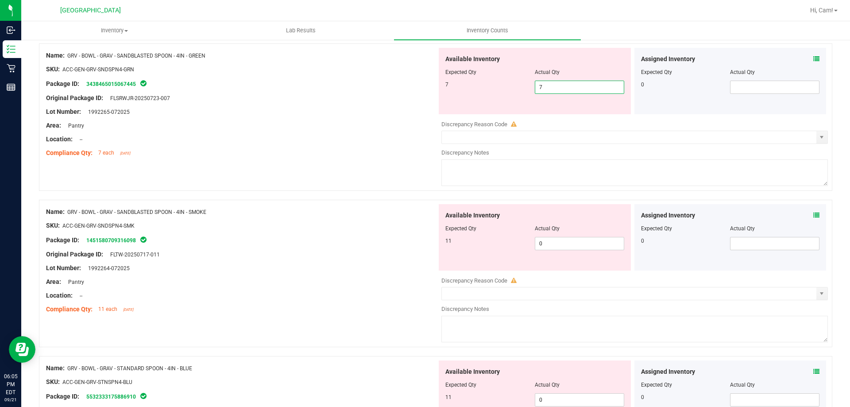
scroll to position [2303, 0]
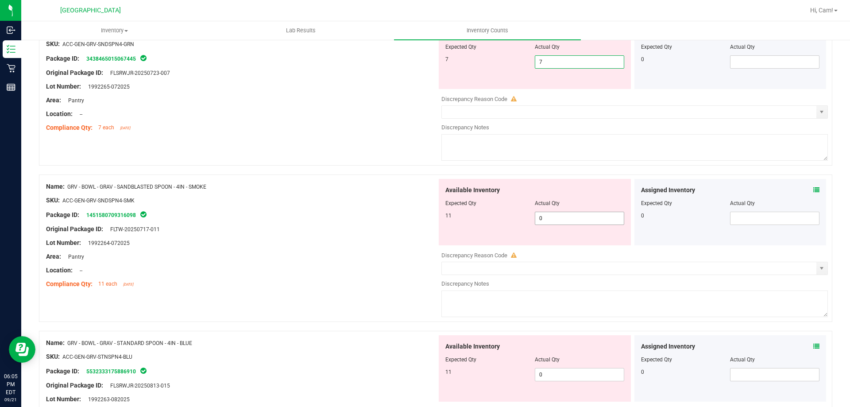
type input "7"
click at [542, 218] on div "Available Inventory Expected Qty Actual Qty 11 0 0" at bounding box center [632, 249] width 391 height 140
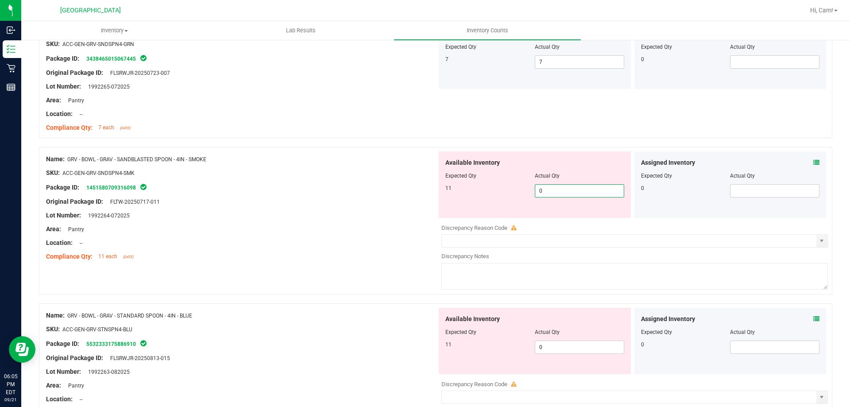
click at [814, 165] on icon at bounding box center [817, 162] width 6 height 6
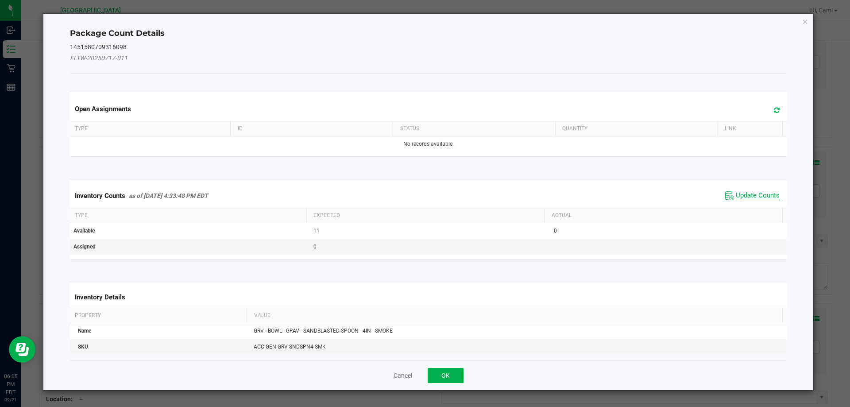
click at [753, 194] on span "Update Counts" at bounding box center [758, 195] width 44 height 9
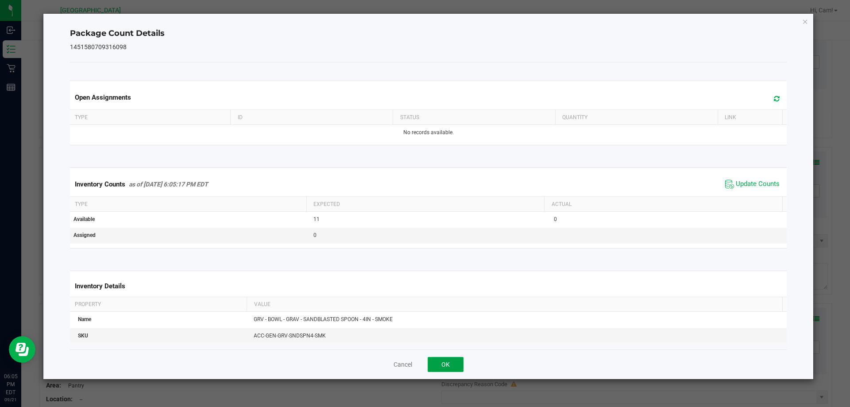
click at [430, 362] on button "OK" at bounding box center [446, 364] width 36 height 15
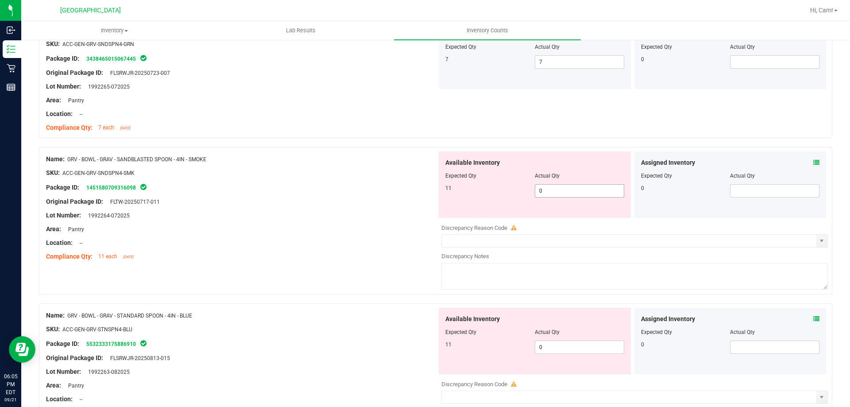
click at [549, 192] on span "0 0" at bounding box center [579, 190] width 89 height 13
type input "11"
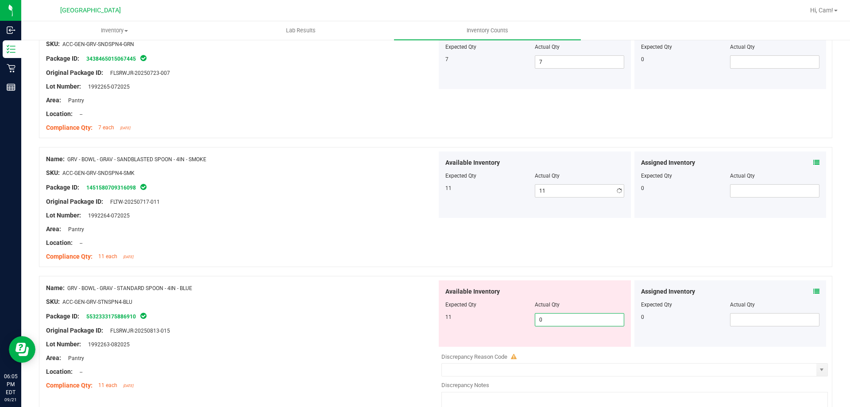
click at [560, 350] on div "Available Inventory Expected Qty Actual Qty 11 0 0" at bounding box center [632, 350] width 391 height 140
type input "11"
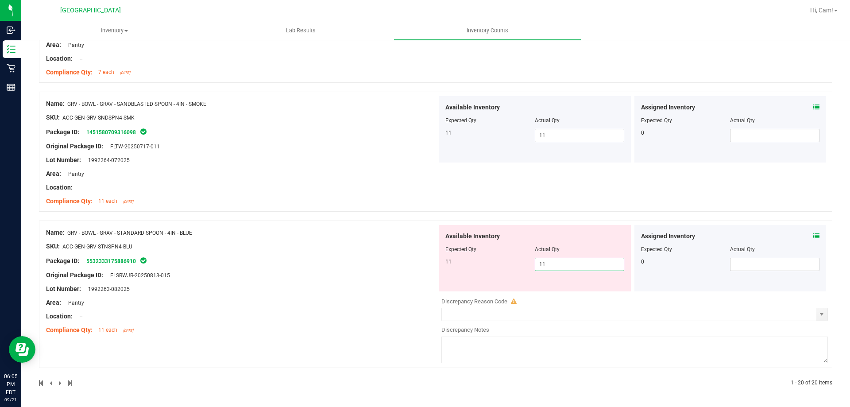
type input "11"
click at [251, 302] on div "Name: GRV - BOWL - GRAV - STANDARD SPOON - 4IN - BLUE SKU: ACC-GEN-GRV-STNSPN4-…" at bounding box center [241, 281] width 391 height 113
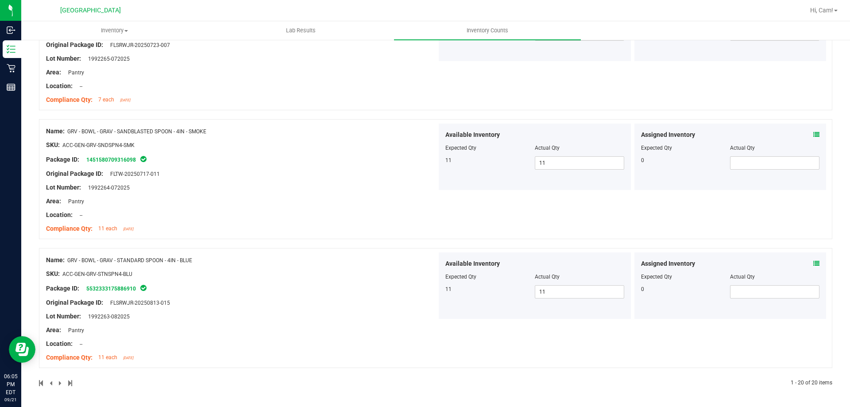
click at [392, 245] on div at bounding box center [436, 243] width 794 height 9
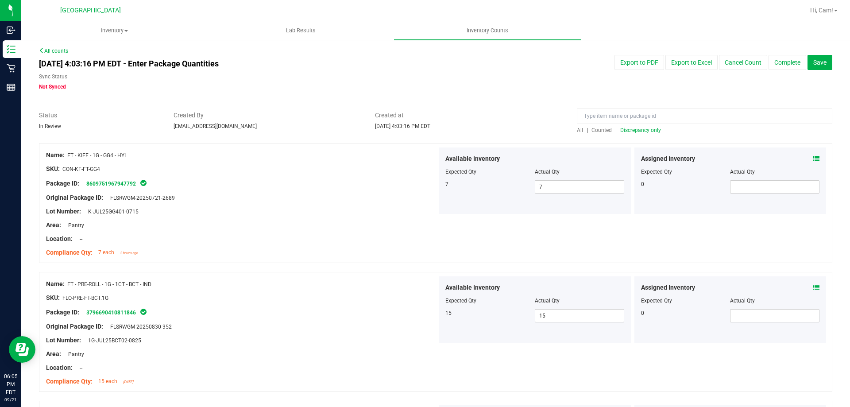
scroll to position [0, 0]
click at [645, 130] on span "Discrepancy only" at bounding box center [640, 131] width 41 height 6
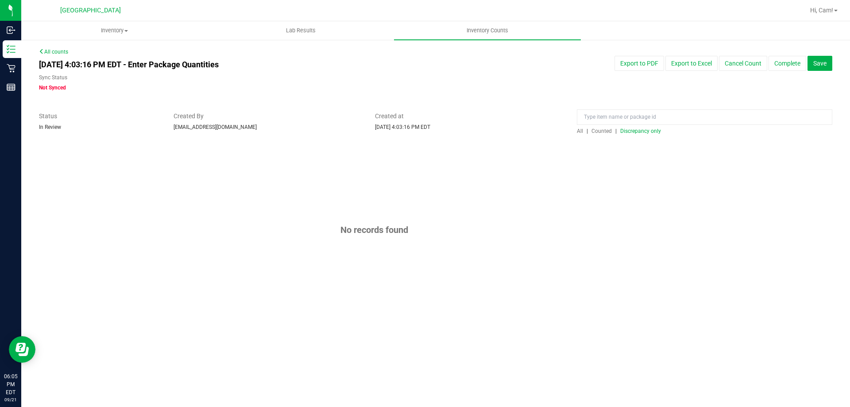
click at [645, 130] on span "Discrepancy only" at bounding box center [640, 131] width 41 height 6
click at [822, 59] on button "Save" at bounding box center [820, 63] width 25 height 15
